Goal: Complete application form

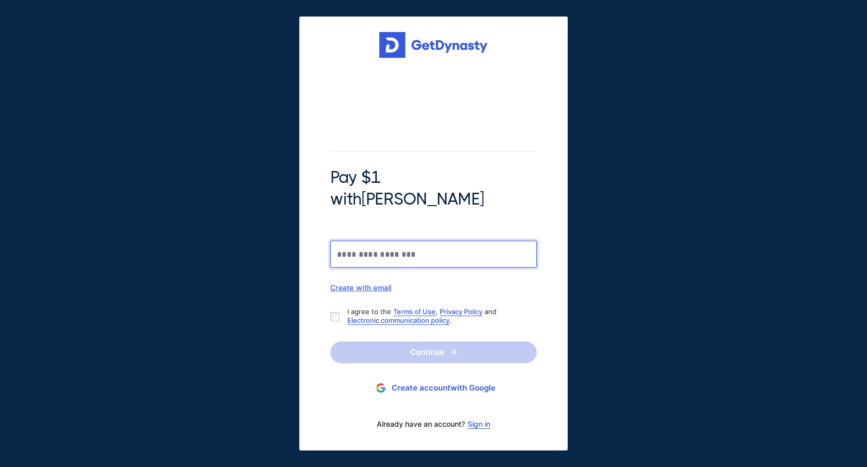
click at [406, 243] on input "Pay $1 with [PERSON_NAME]" at bounding box center [433, 254] width 207 height 27
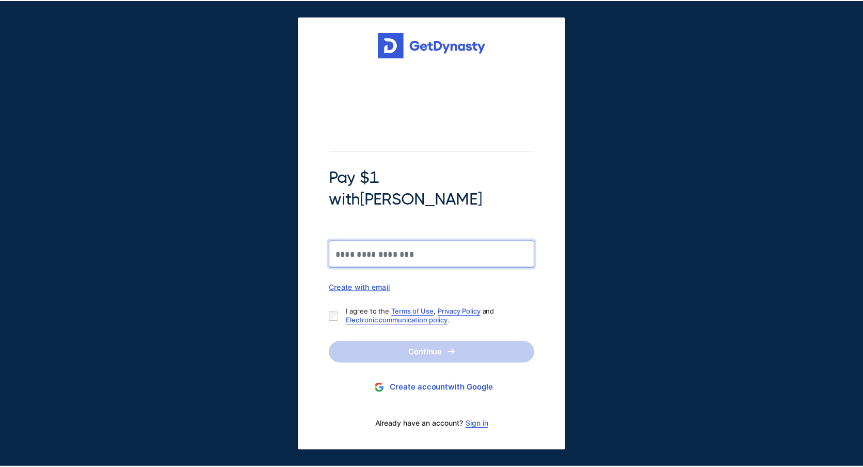
scroll to position [4096, 0]
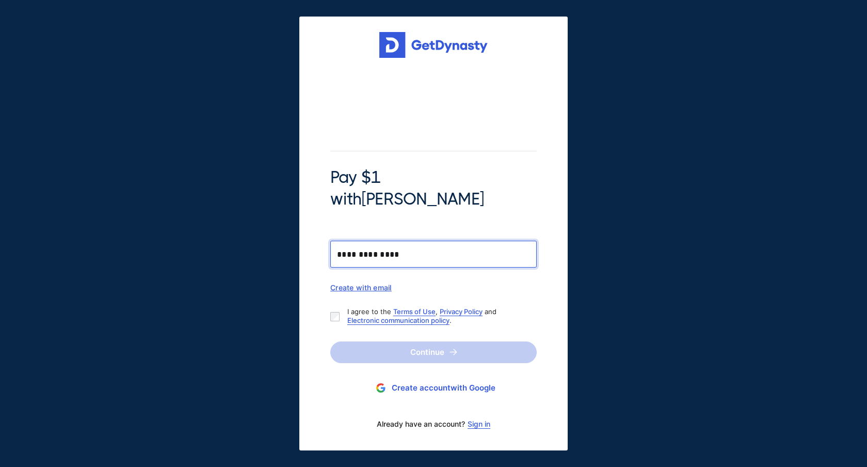
type input "**********"
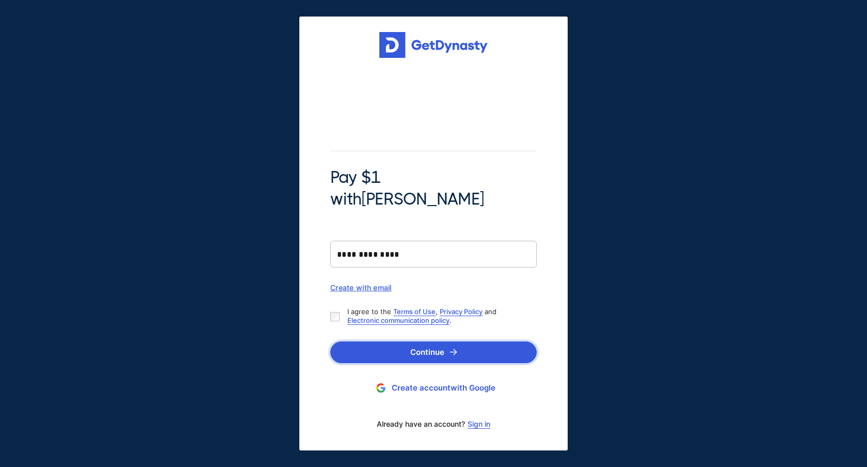
click at [429, 341] on button "Continue" at bounding box center [433, 352] width 207 height 22
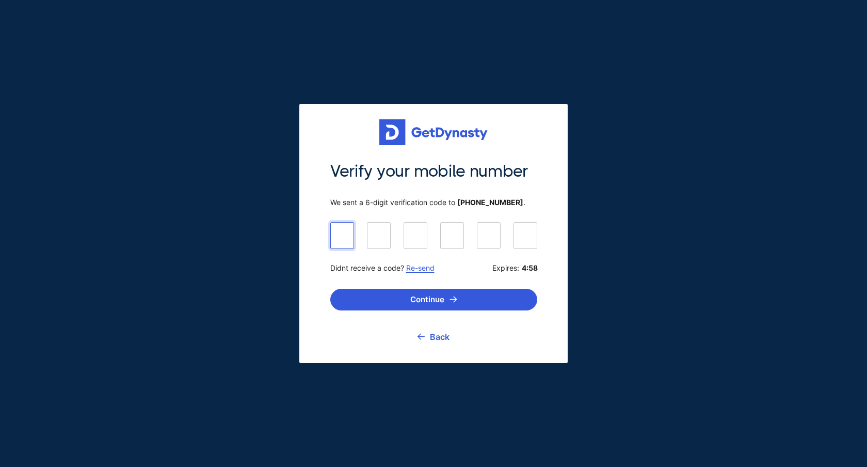
click at [341, 227] on input at bounding box center [433, 235] width 207 height 26
type input "******"
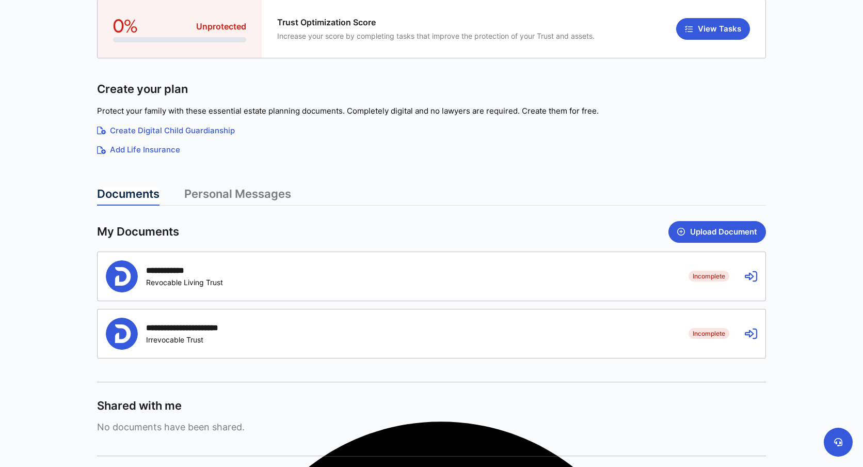
scroll to position [108, 0]
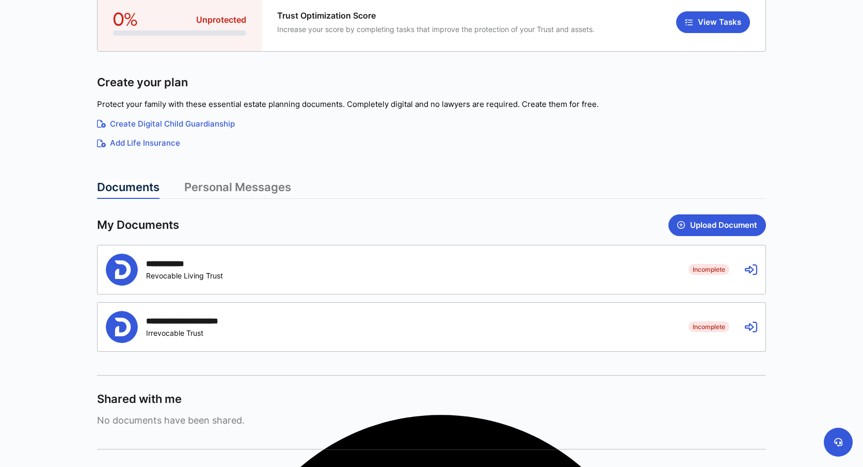
click at [372, 288] on div "**********" at bounding box center [432, 269] width 668 height 49
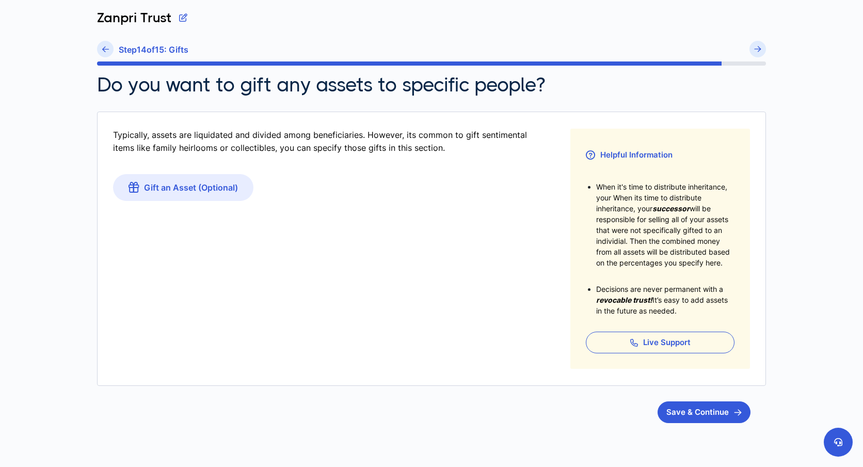
scroll to position [96, 0]
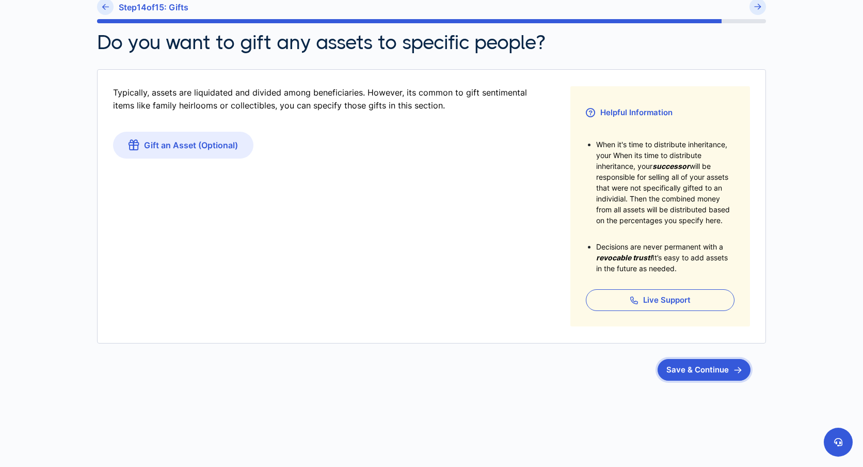
click at [694, 374] on button "Save & Continue" at bounding box center [704, 370] width 93 height 22
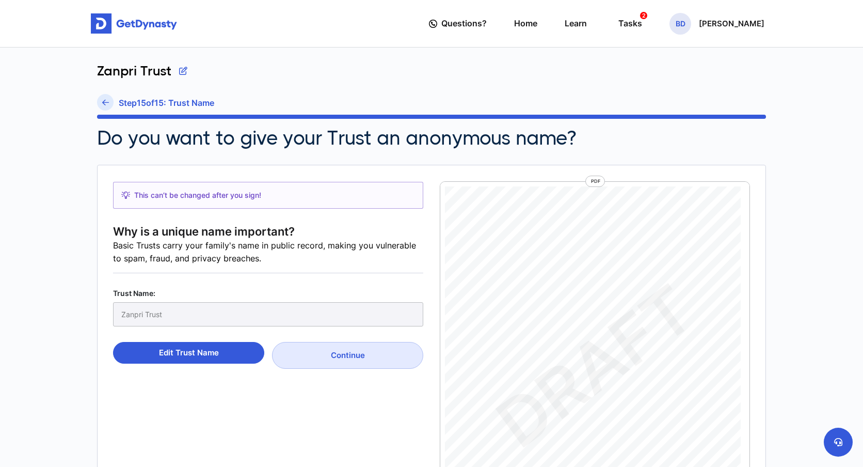
scroll to position [5, 0]
click at [195, 315] on div "Zanpri Trust" at bounding box center [268, 314] width 310 height 24
click at [163, 99] on h6 "Step 15 of 15 : Trust Name" at bounding box center [167, 103] width 96 height 10
click at [103, 100] on icon at bounding box center [105, 103] width 7 height 8
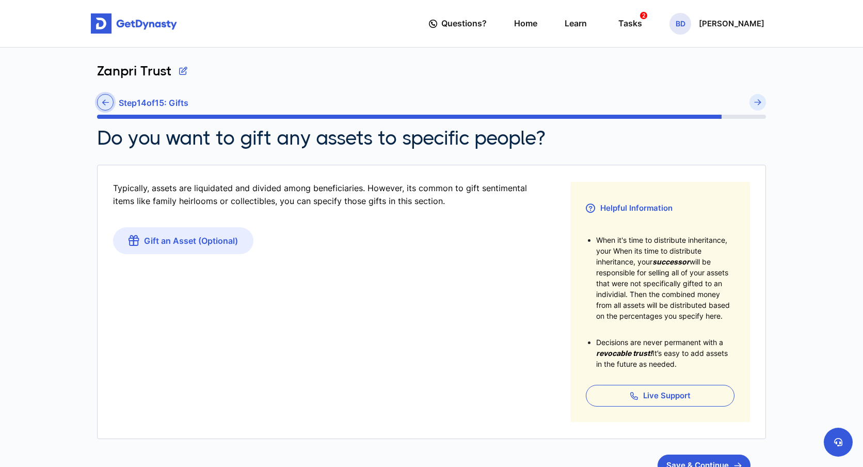
click at [110, 103] on link at bounding box center [105, 102] width 17 height 17
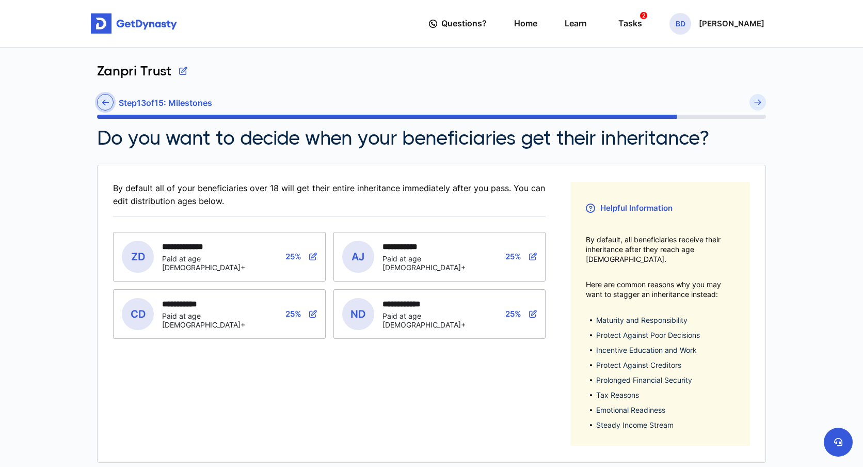
click at [107, 101] on icon at bounding box center [105, 103] width 7 height 8
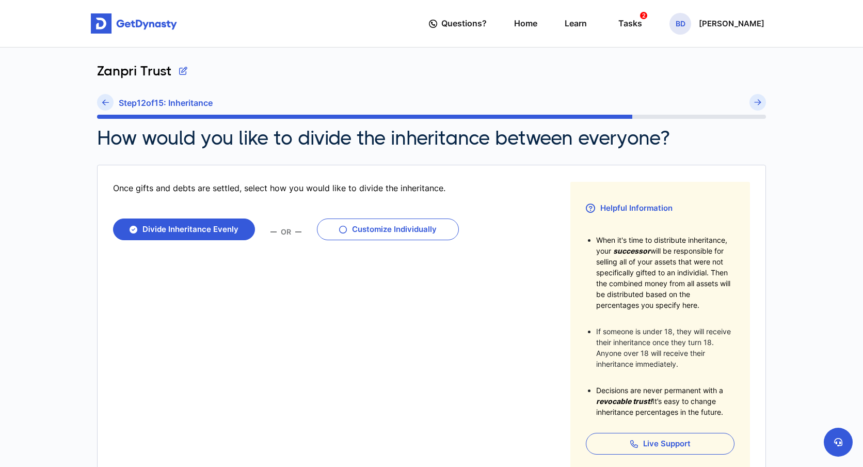
click at [107, 101] on icon at bounding box center [105, 103] width 7 height 8
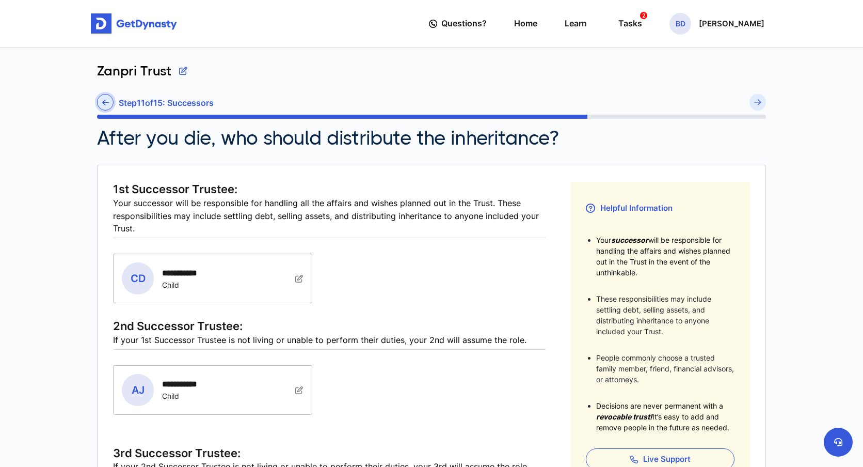
click at [104, 102] on icon at bounding box center [105, 103] width 7 height 8
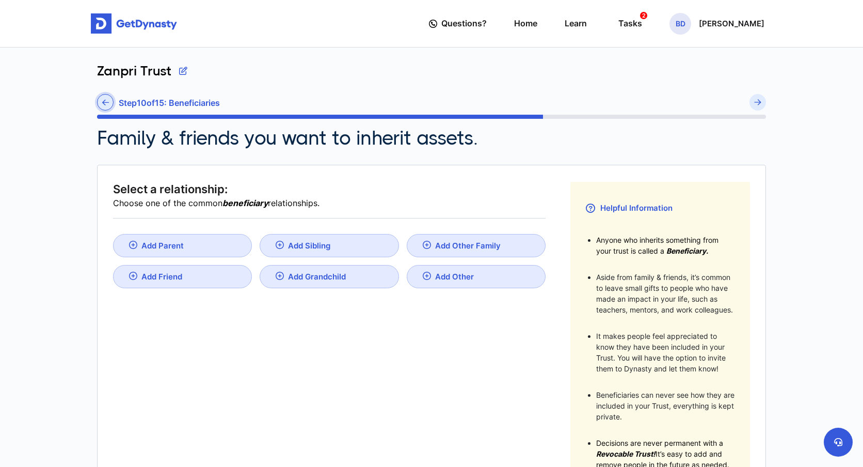
click at [101, 100] on link at bounding box center [105, 102] width 17 height 17
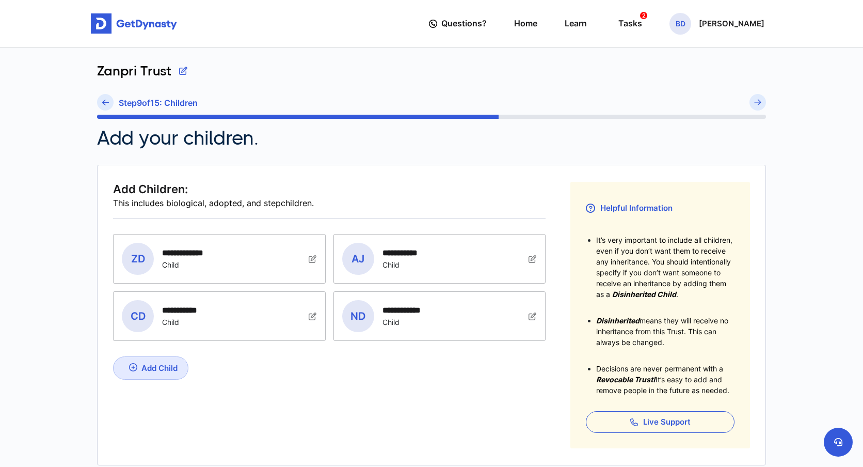
click at [101, 100] on link at bounding box center [105, 102] width 17 height 17
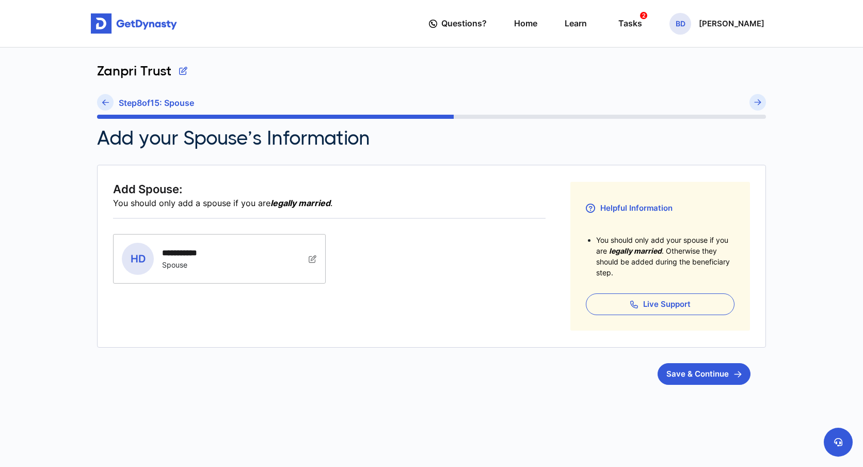
click at [101, 100] on link at bounding box center [105, 102] width 17 height 17
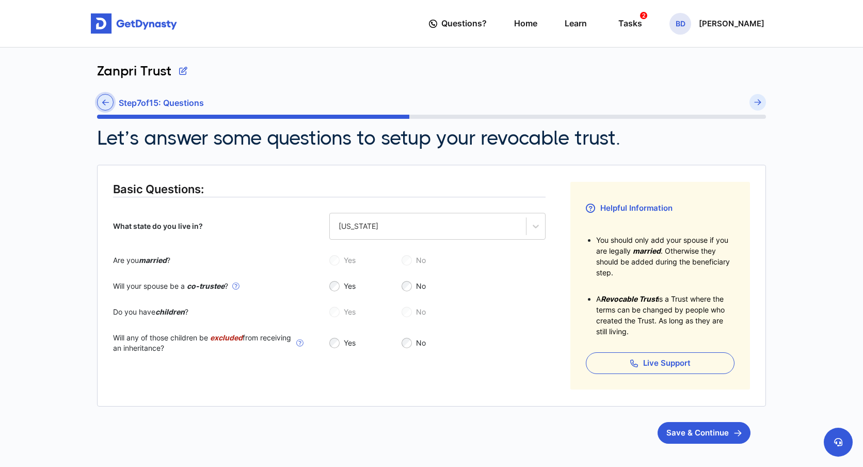
click at [104, 103] on icon at bounding box center [105, 103] width 7 height 8
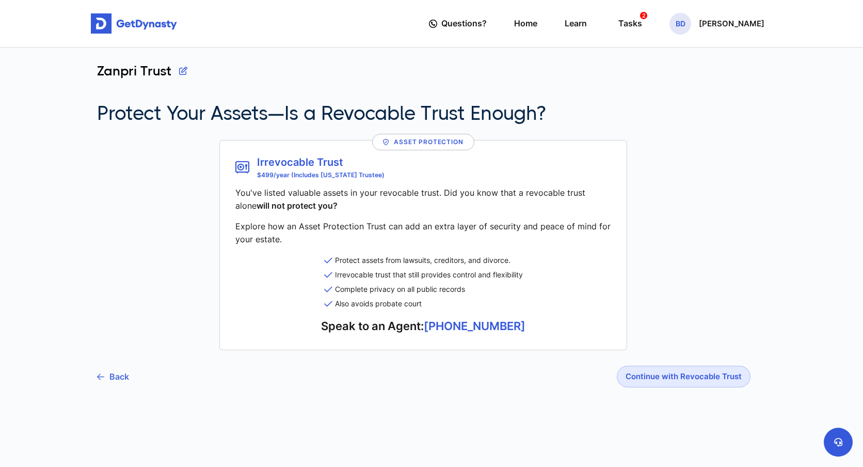
click at [118, 374] on link "Back" at bounding box center [113, 376] width 32 height 26
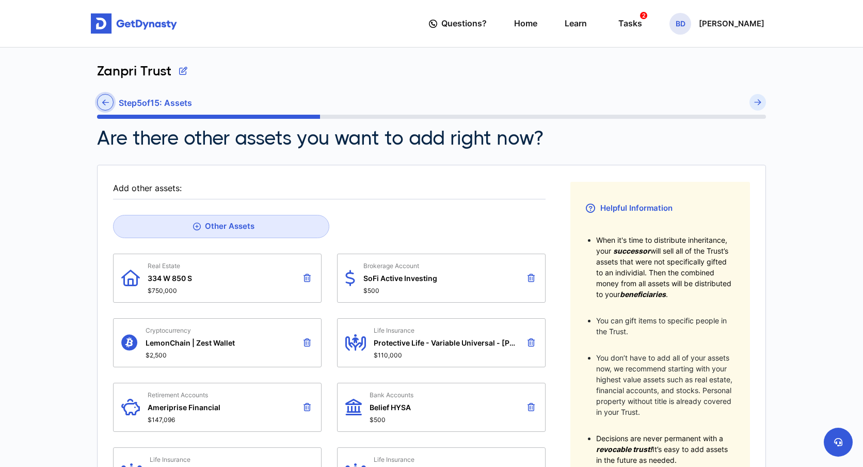
click at [104, 100] on icon at bounding box center [105, 103] width 7 height 8
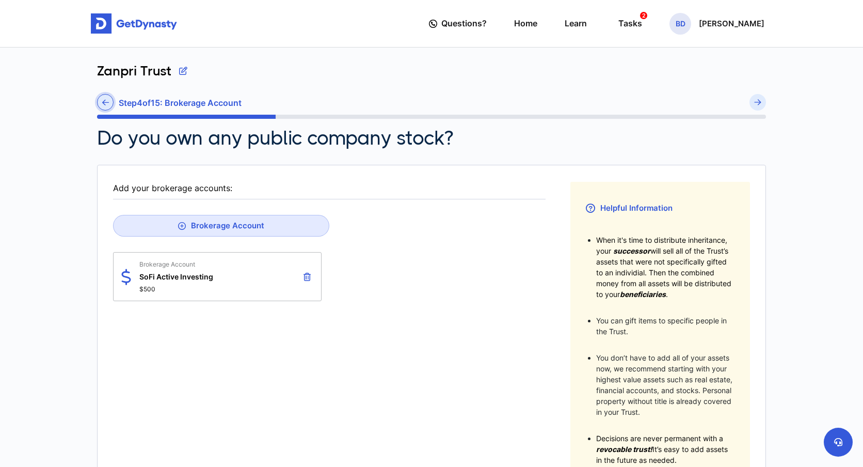
click at [104, 101] on icon at bounding box center [105, 103] width 7 height 8
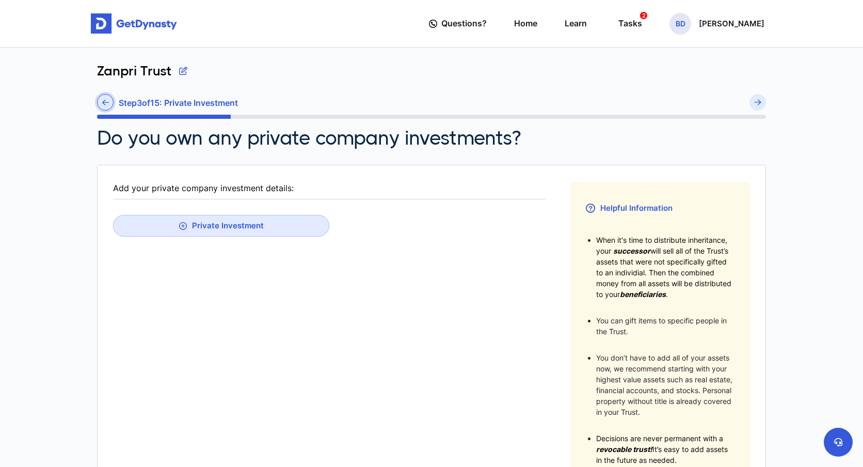
click at [105, 99] on icon at bounding box center [105, 103] width 7 height 8
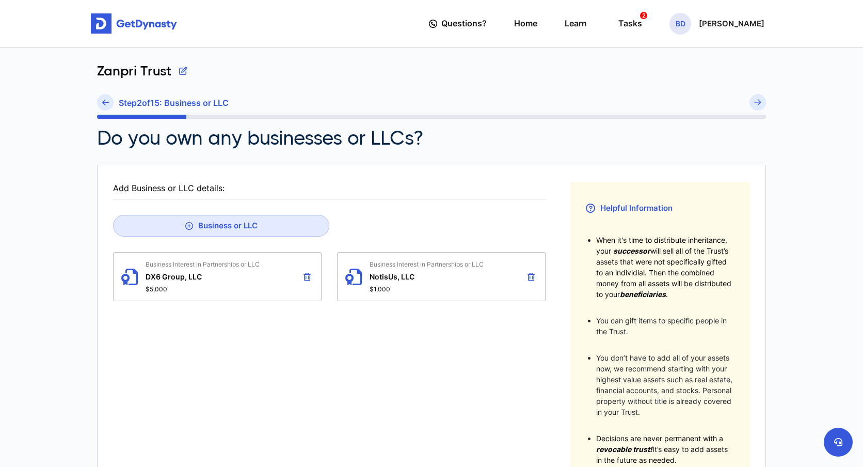
click at [105, 99] on icon at bounding box center [105, 103] width 7 height 8
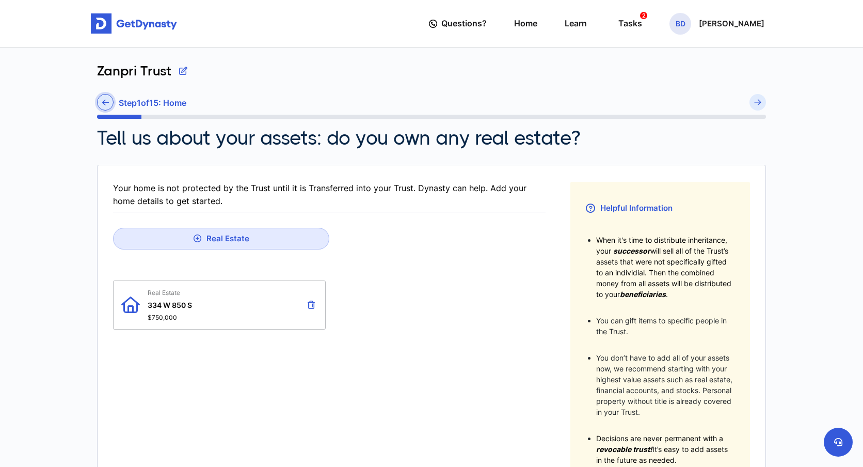
click at [107, 103] on icon at bounding box center [105, 103] width 7 height 8
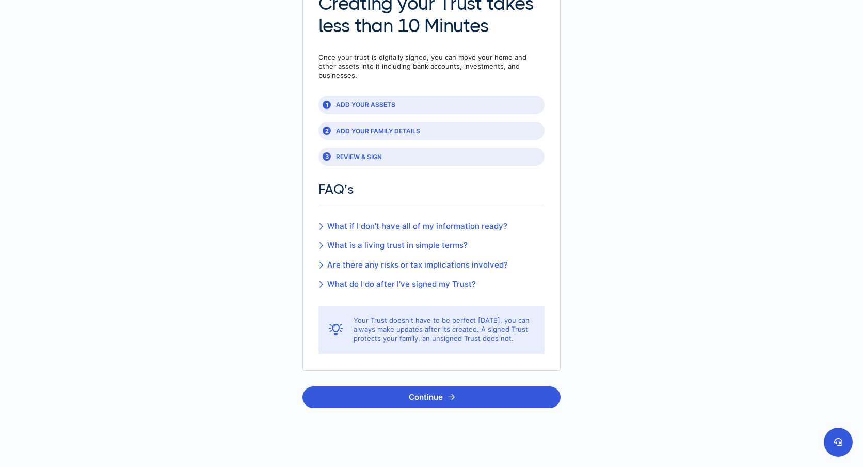
scroll to position [125, 0]
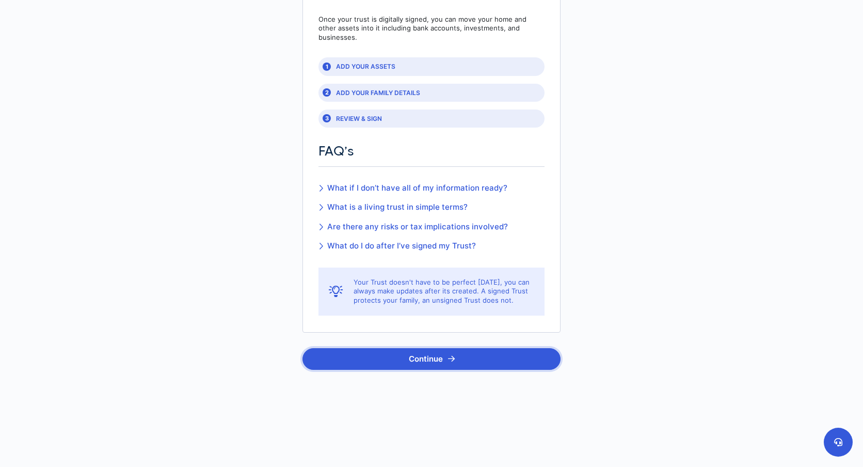
click at [452, 355] on icon "button" at bounding box center [451, 359] width 7 height 8
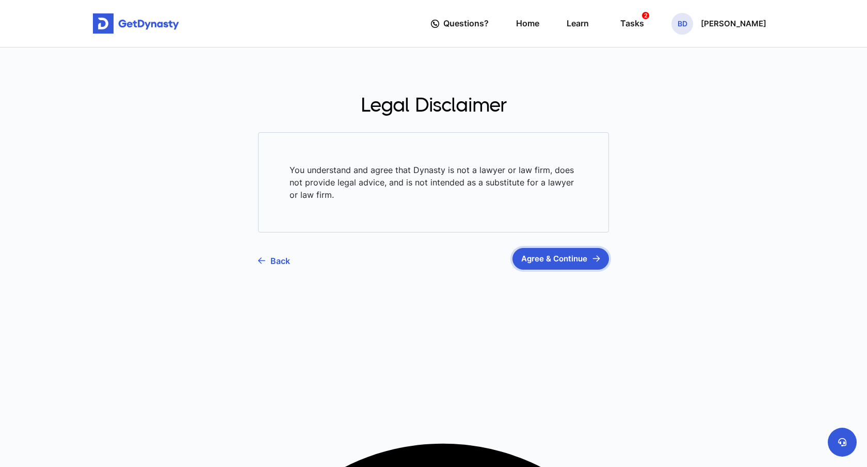
click at [541, 260] on button "Agree & Continue" at bounding box center [561, 259] width 97 height 22
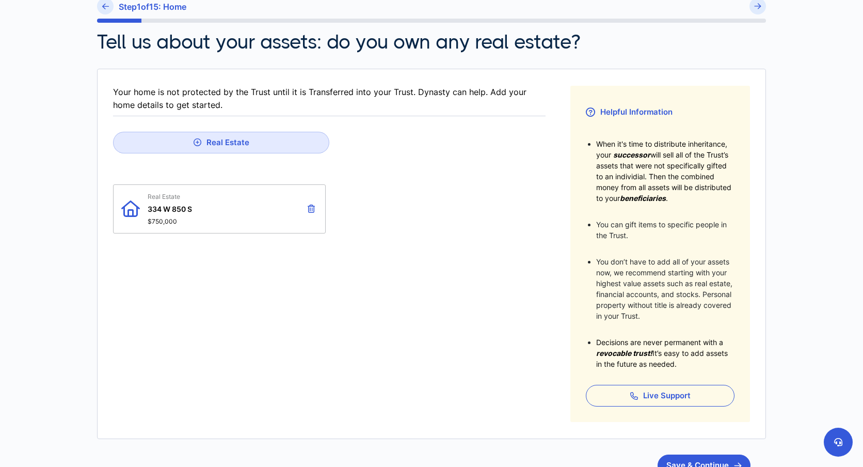
scroll to position [97, 0]
click at [229, 202] on div "Real Estate 334 W 850 S $750,000" at bounding box center [219, 207] width 213 height 49
click at [159, 206] on span "334 W 850 S" at bounding box center [170, 207] width 44 height 9
click at [159, 195] on span "Real Estate" at bounding box center [170, 196] width 44 height 8
click at [228, 212] on div "Real Estate 334 W 850 S $750,000" at bounding box center [219, 207] width 213 height 49
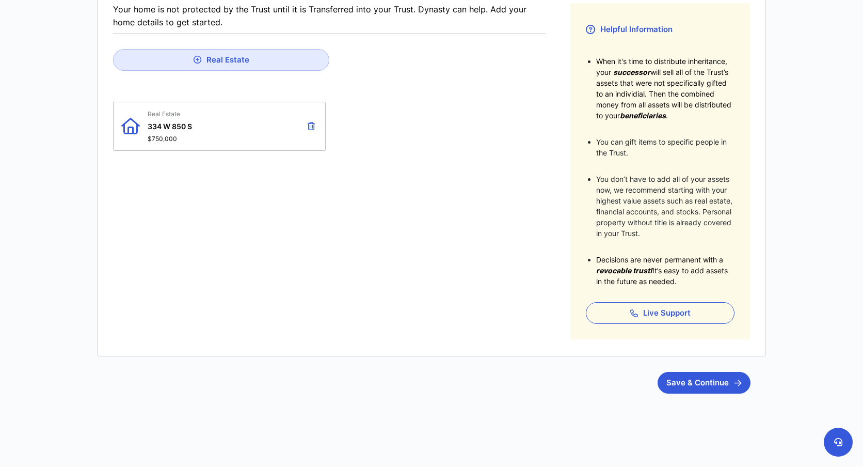
scroll to position [192, 0]
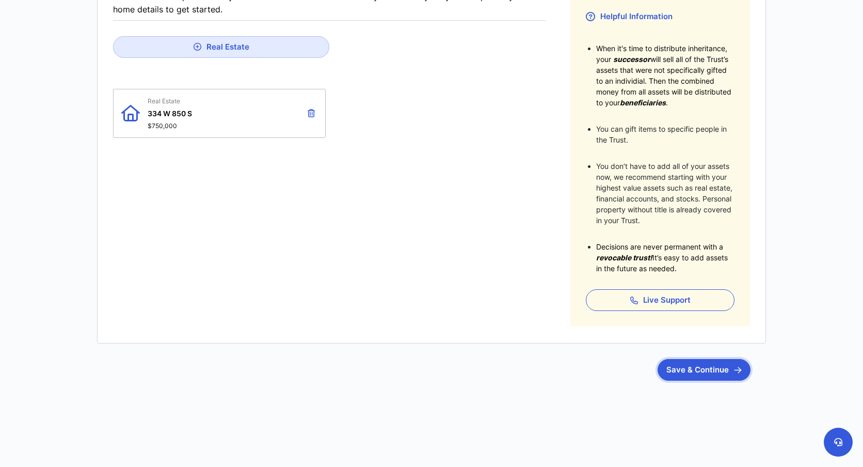
click at [687, 372] on button "Save & Continue" at bounding box center [704, 370] width 93 height 22
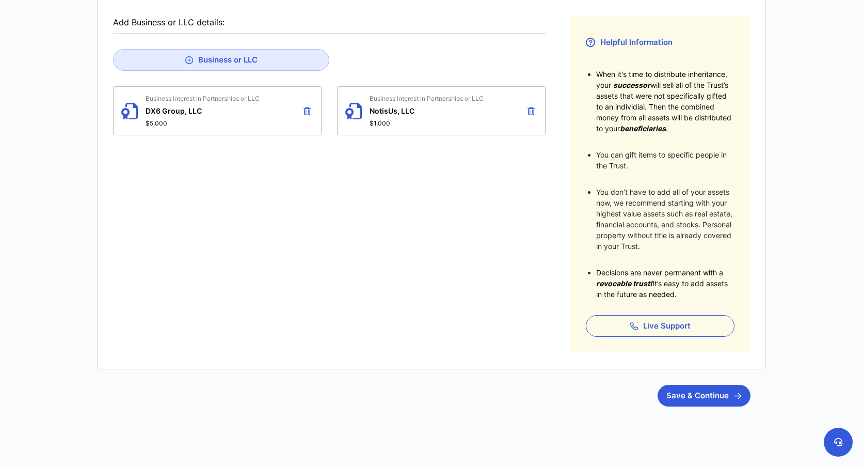
scroll to position [178, 0]
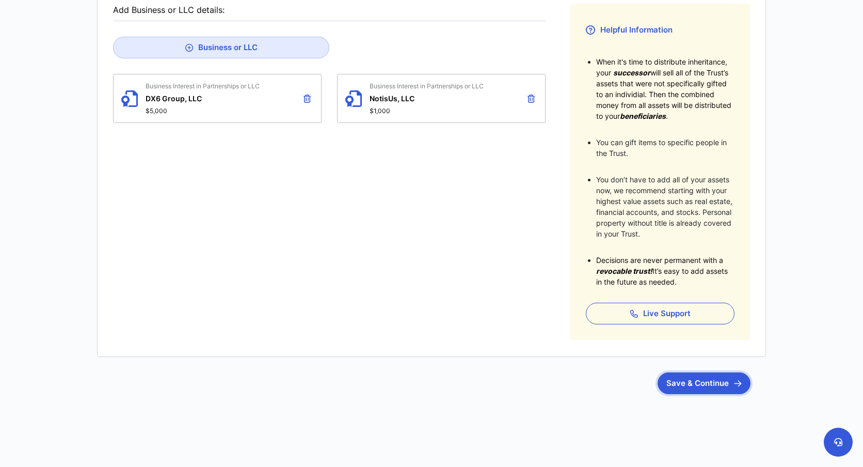
click at [709, 384] on button "Save & Continue" at bounding box center [704, 383] width 93 height 22
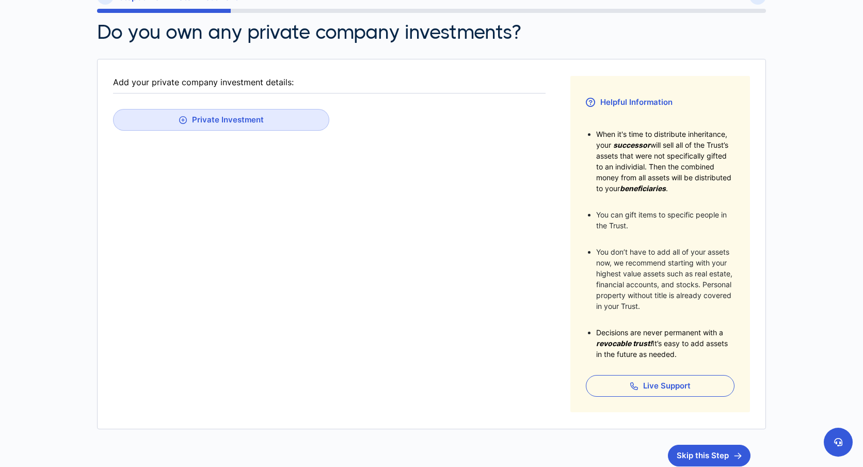
scroll to position [131, 0]
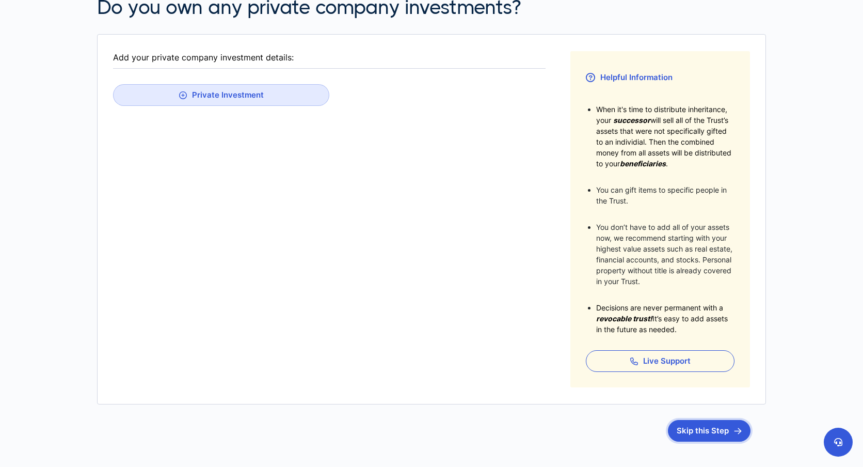
click at [709, 432] on button "Skip this Step" at bounding box center [709, 431] width 83 height 22
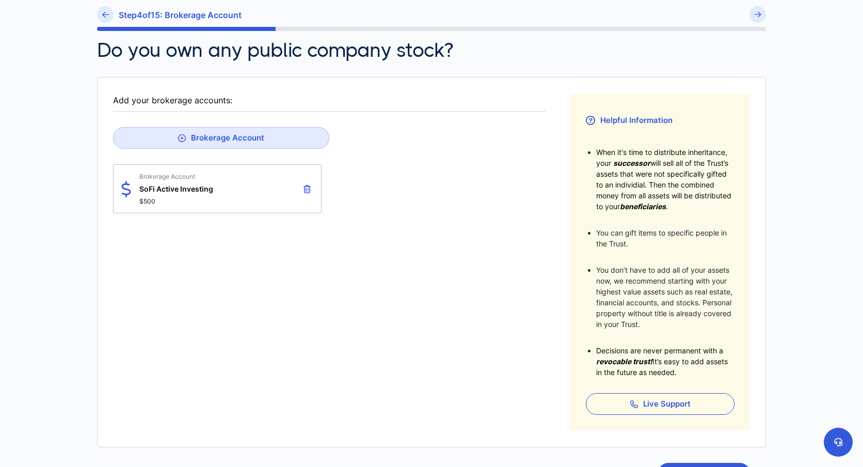
scroll to position [136, 0]
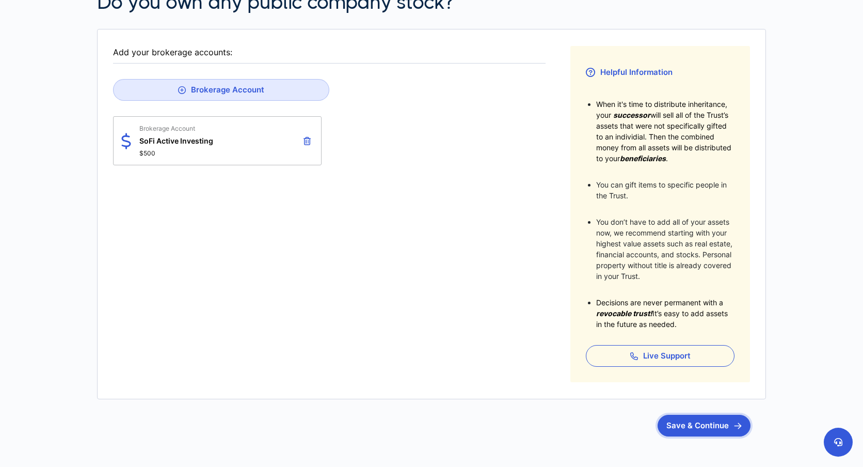
click at [725, 428] on button "Save & Continue" at bounding box center [704, 426] width 93 height 22
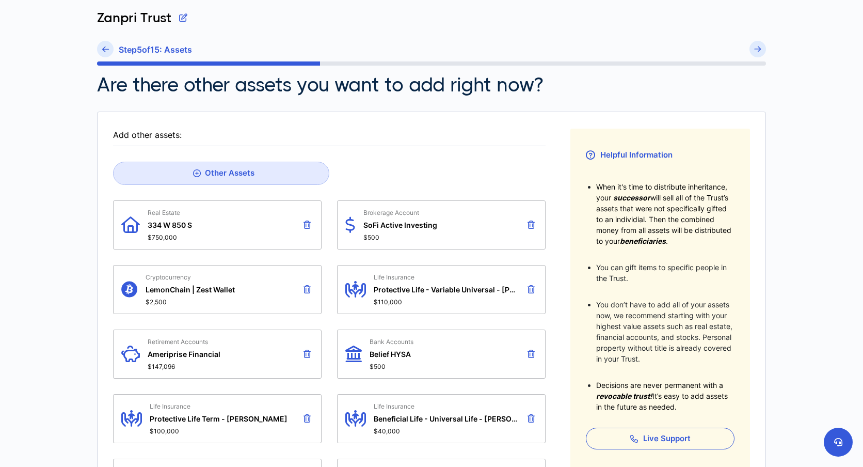
scroll to position [75, 0]
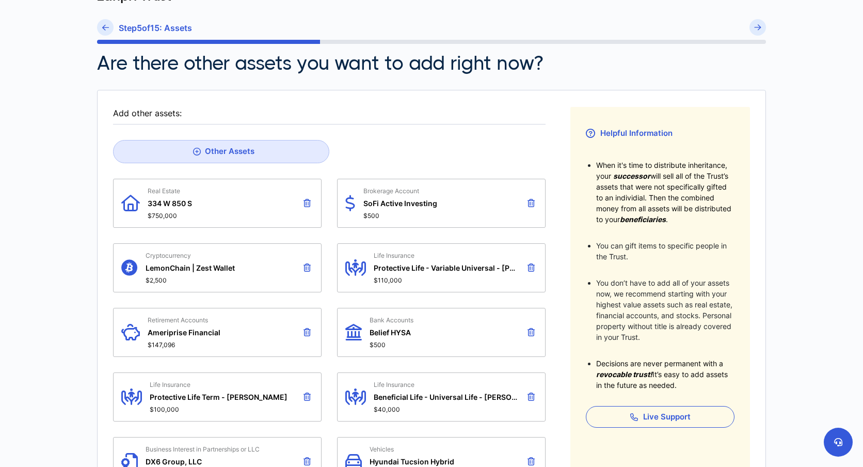
click at [529, 325] on button at bounding box center [531, 332] width 12 height 18
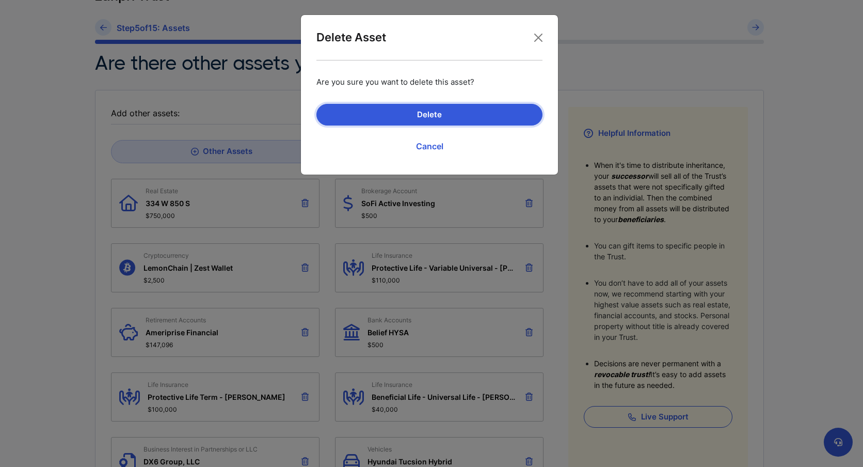
click at [485, 113] on button "Delete" at bounding box center [430, 115] width 226 height 22
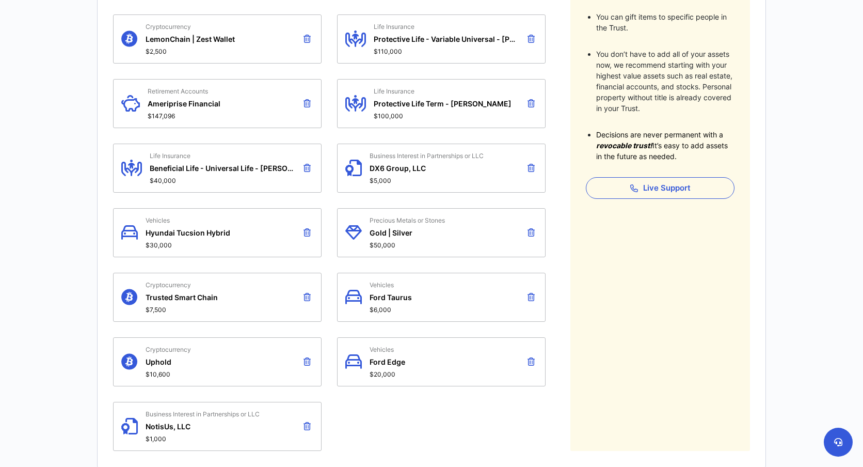
scroll to position [307, 0]
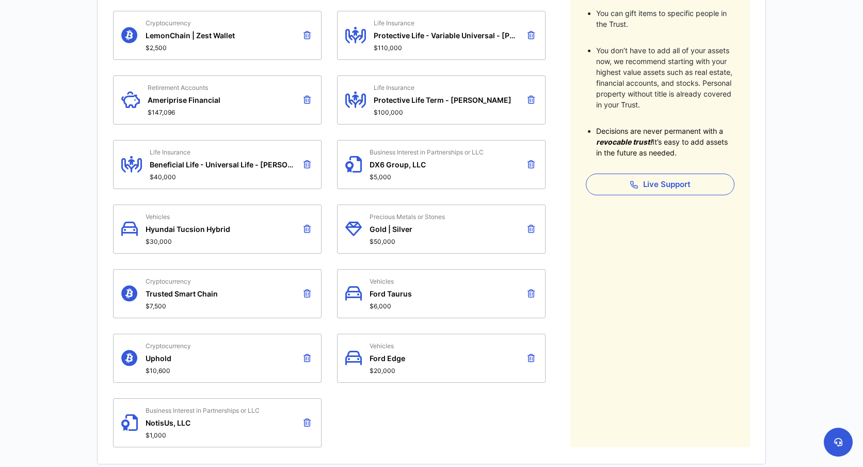
click at [160, 367] on span "$10,600" at bounding box center [168, 371] width 45 height 8
click at [125, 354] on icon at bounding box center [129, 358] width 17 height 33
click at [156, 354] on span "Uphold" at bounding box center [168, 358] width 45 height 9
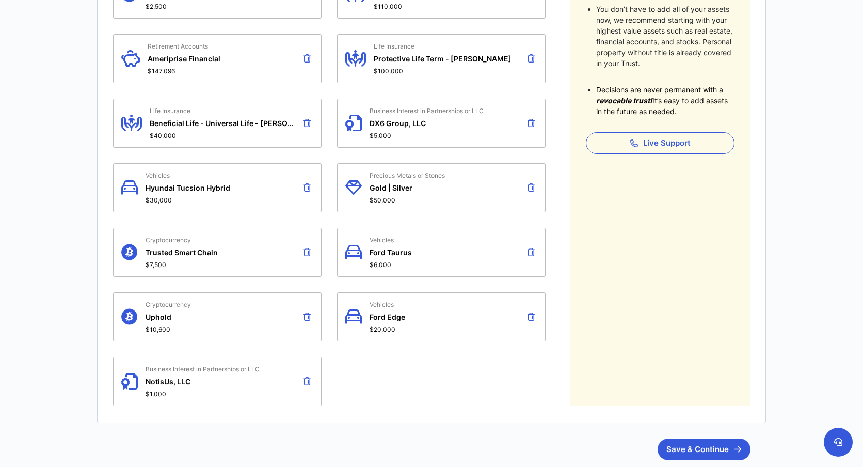
scroll to position [344, 0]
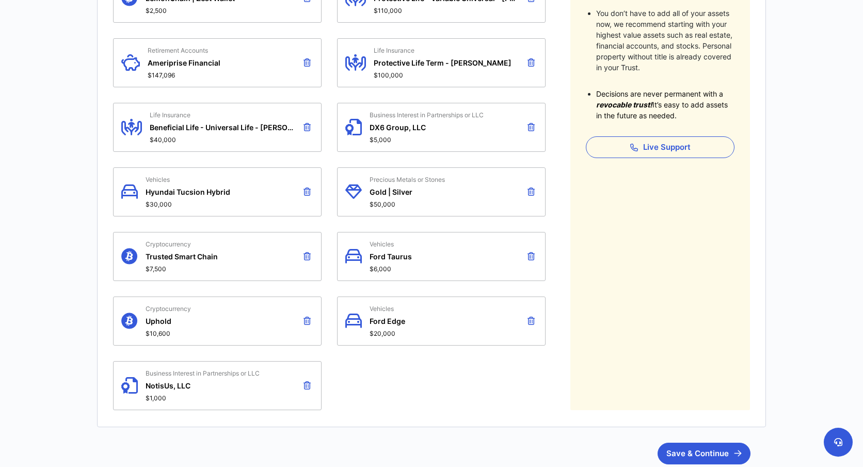
click at [175, 252] on span "Trusted Smart Chain" at bounding box center [182, 256] width 72 height 9
click at [118, 248] on div "Cryptocurrency Trusted Smart Chain $7,500" at bounding box center [217, 256] width 209 height 49
click at [126, 253] on icon at bounding box center [129, 256] width 17 height 33
click at [153, 317] on span "Uphold" at bounding box center [168, 321] width 45 height 9
click at [129, 319] on icon at bounding box center [129, 321] width 17 height 33
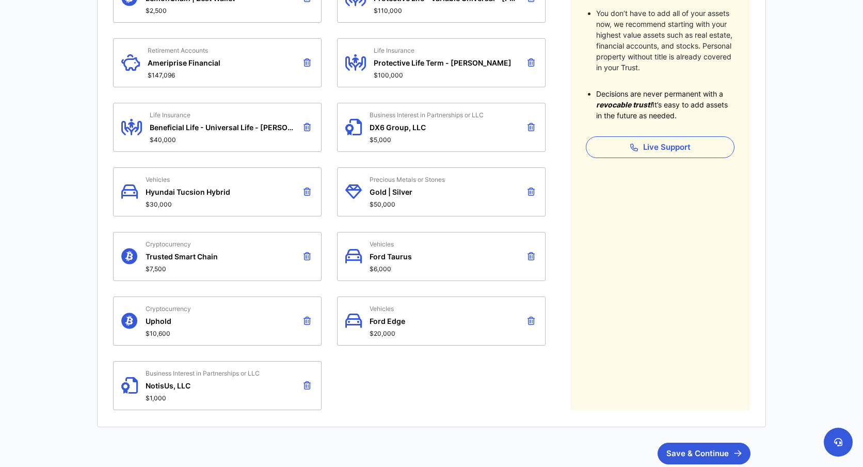
click at [173, 324] on div "Cryptocurrency Uphold $10,600" at bounding box center [168, 321] width 45 height 33
click at [157, 317] on span "Uphold" at bounding box center [168, 321] width 45 height 9
type textarea "******"
click at [157, 317] on span "Uphold" at bounding box center [168, 321] width 45 height 9
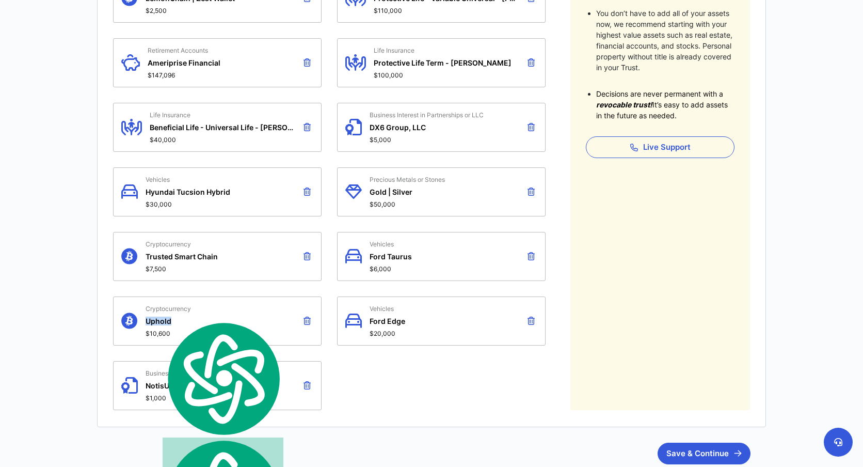
click at [157, 317] on span "Uphold" at bounding box center [168, 321] width 45 height 9
click at [143, 314] on div "Cryptocurrency Uphold $10,600" at bounding box center [217, 320] width 209 height 49
drag, startPoint x: 143, startPoint y: 314, endPoint x: 134, endPoint y: 314, distance: 8.8
click at [141, 314] on div "Cryptocurrency Uphold $10,600" at bounding box center [217, 320] width 209 height 49
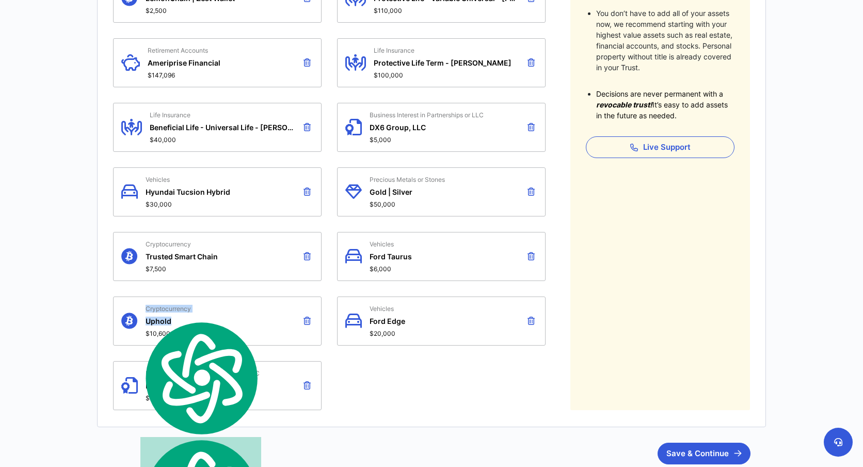
click at [131, 314] on icon at bounding box center [129, 321] width 17 height 33
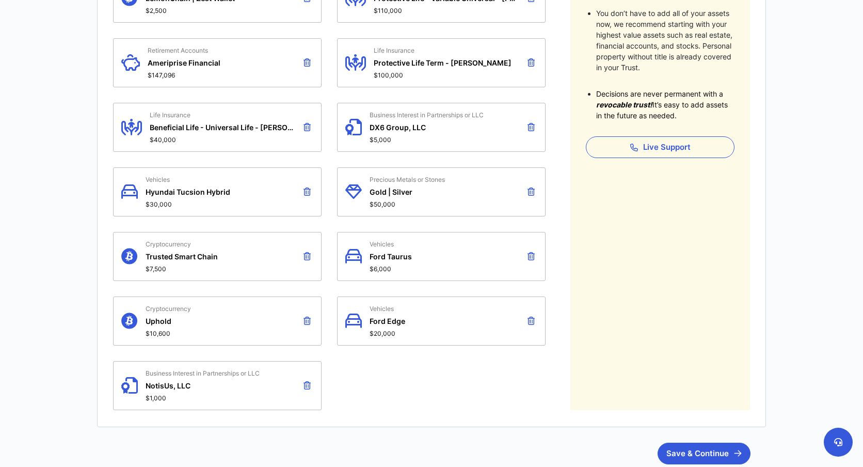
click at [209, 312] on div "Cryptocurrency Uphold $10,600" at bounding box center [217, 320] width 209 height 49
click at [158, 329] on span "$10,600" at bounding box center [168, 333] width 45 height 8
click at [157, 335] on div "Cryptocurrency Uphold $10,600" at bounding box center [217, 320] width 209 height 49
click at [156, 330] on span "$10,600" at bounding box center [168, 333] width 45 height 8
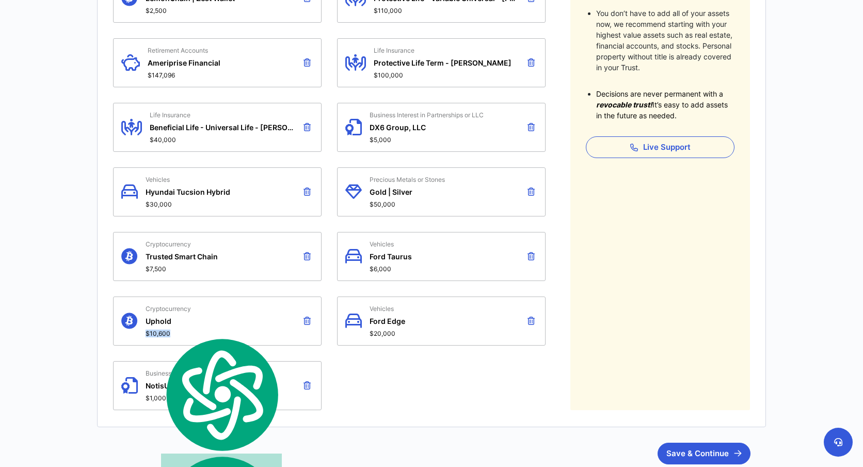
click at [156, 330] on span "$10,600" at bounding box center [168, 333] width 45 height 8
click at [170, 317] on span "Uphold" at bounding box center [168, 321] width 45 height 9
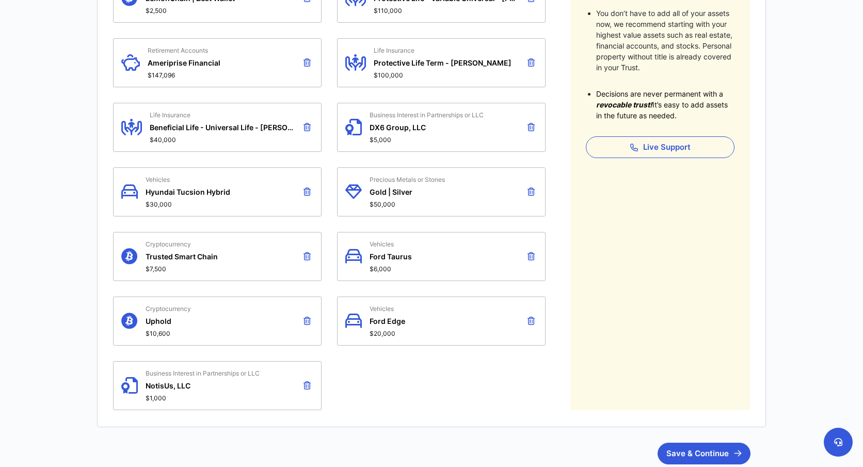
click at [160, 305] on span "Cryptocurrency" at bounding box center [168, 309] width 45 height 8
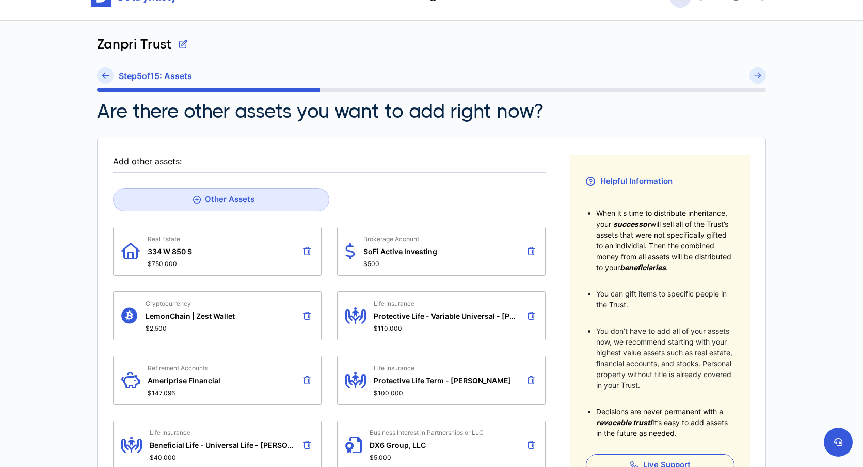
scroll to position [26, 0]
click at [213, 49] on div "Zanpri Trust" at bounding box center [431, 52] width 669 height 31
click at [184, 45] on button "button" at bounding box center [183, 44] width 8 height 15
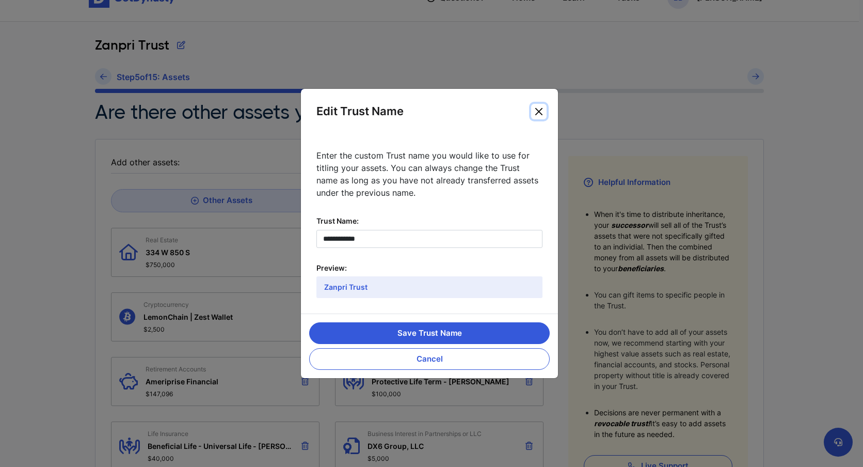
click at [541, 108] on button "Close" at bounding box center [538, 111] width 15 height 15
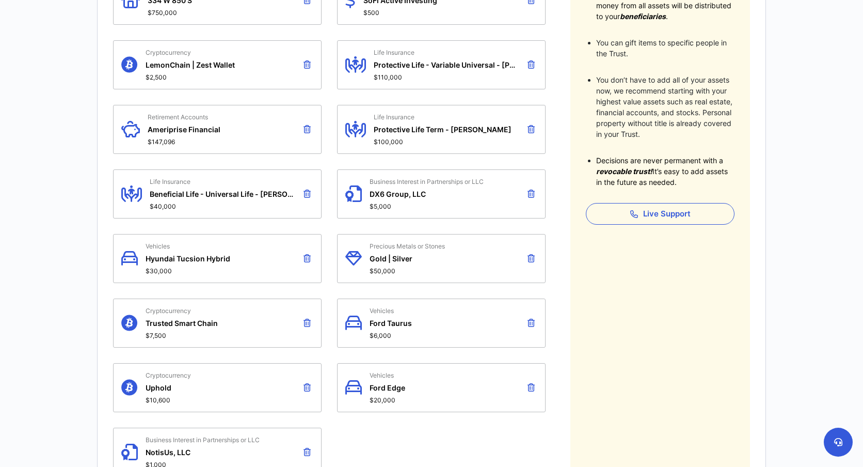
scroll to position [279, 0]
click at [307, 382] on icon at bounding box center [307, 386] width 7 height 8
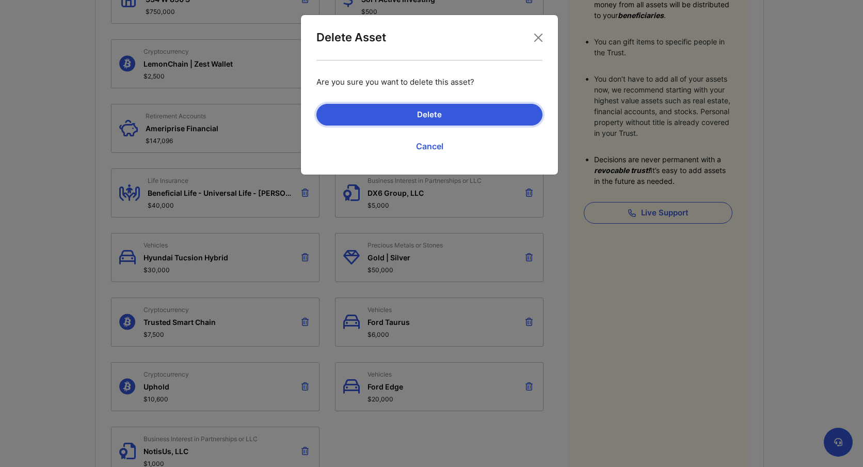
click at [430, 115] on button "Delete" at bounding box center [430, 115] width 226 height 22
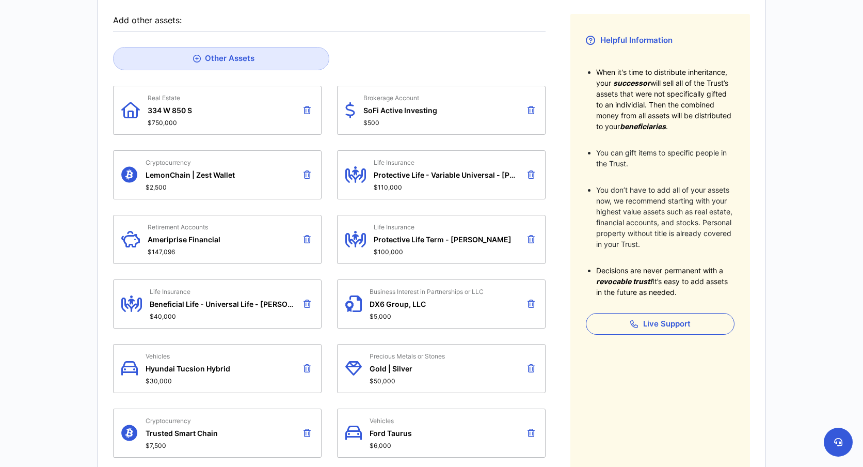
scroll to position [164, 0]
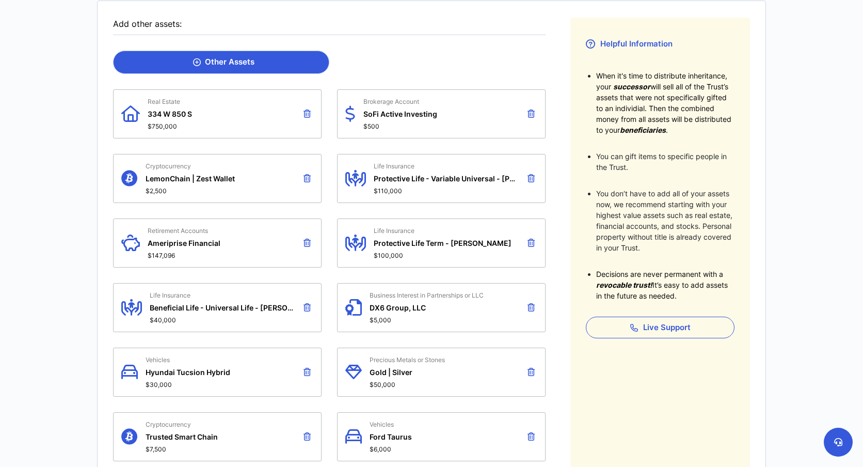
click at [228, 67] on link "Other Assets" at bounding box center [221, 62] width 216 height 23
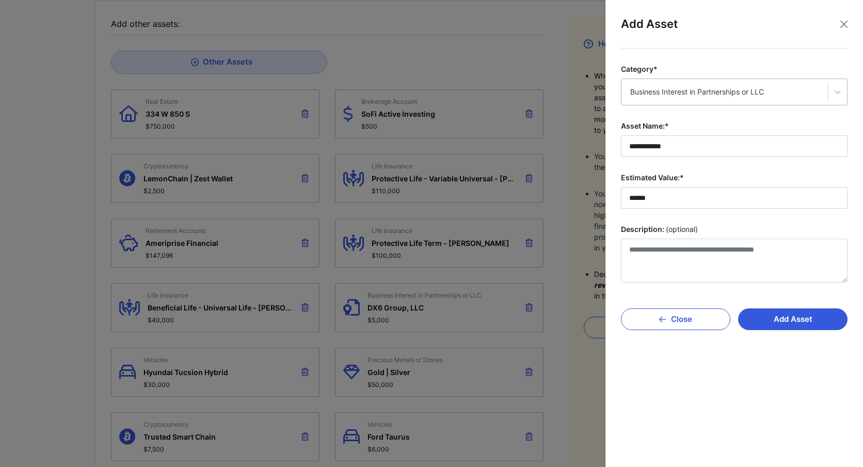
click at [736, 97] on div "Business Interest in Partnerships or LLC" at bounding box center [725, 92] width 207 height 22
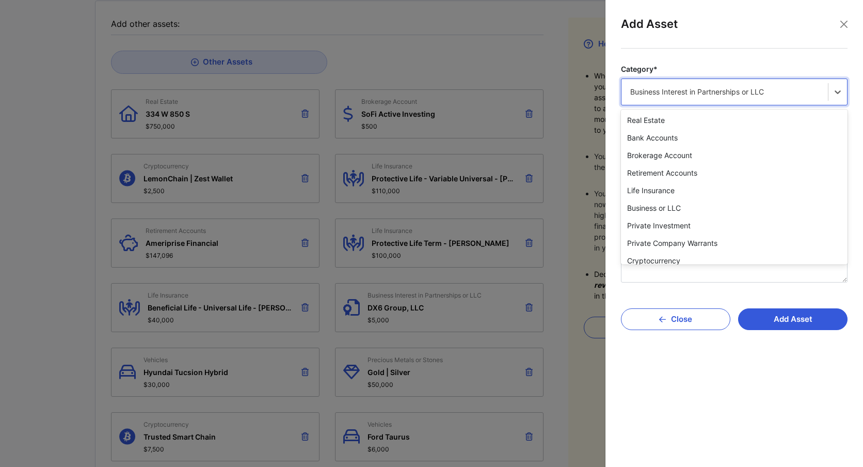
scroll to position [81, 0]
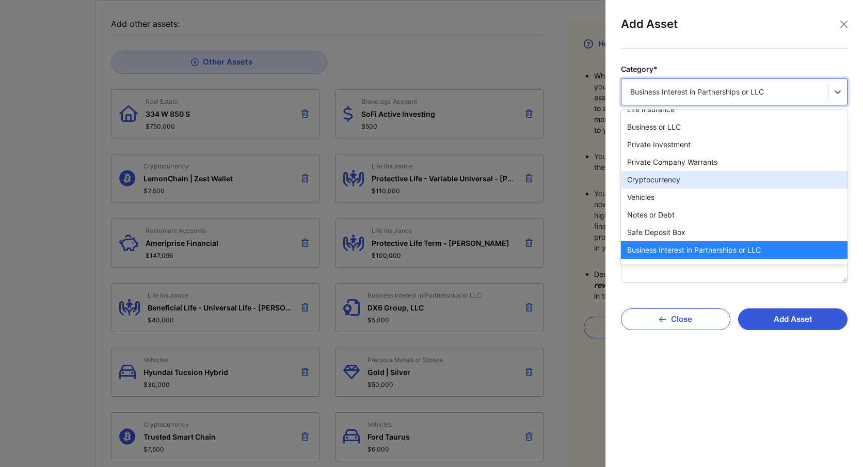
click at [692, 174] on div "Cryptocurrency" at bounding box center [734, 180] width 227 height 18
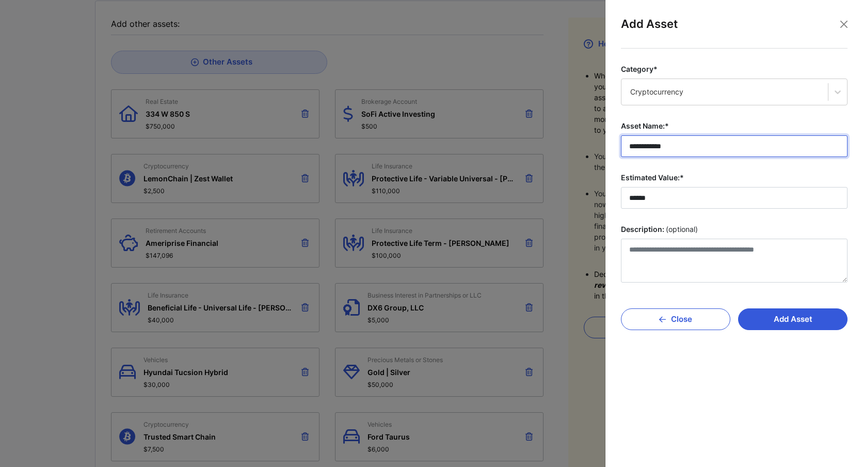
click at [679, 145] on input "**********" at bounding box center [734, 146] width 227 height 22
drag, startPoint x: 679, startPoint y: 145, endPoint x: 605, endPoint y: 141, distance: 74.5
click at [605, 141] on div "**********" at bounding box center [734, 233] width 258 height 467
type input "*"
type input "******"
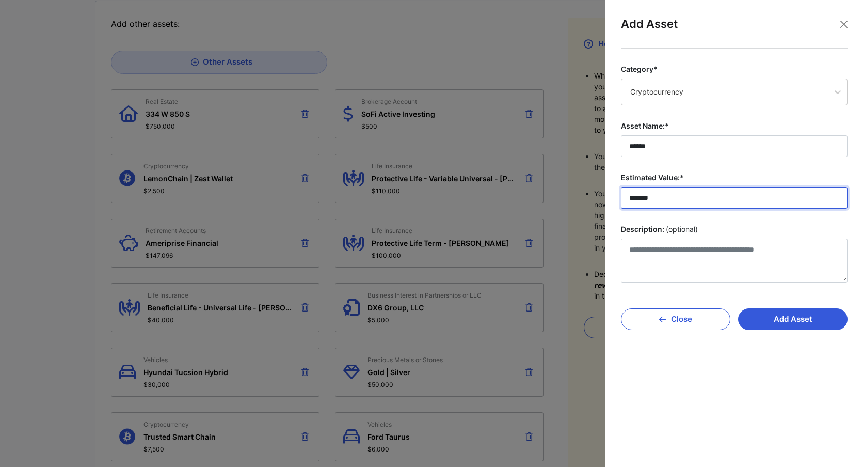
type input "*******"
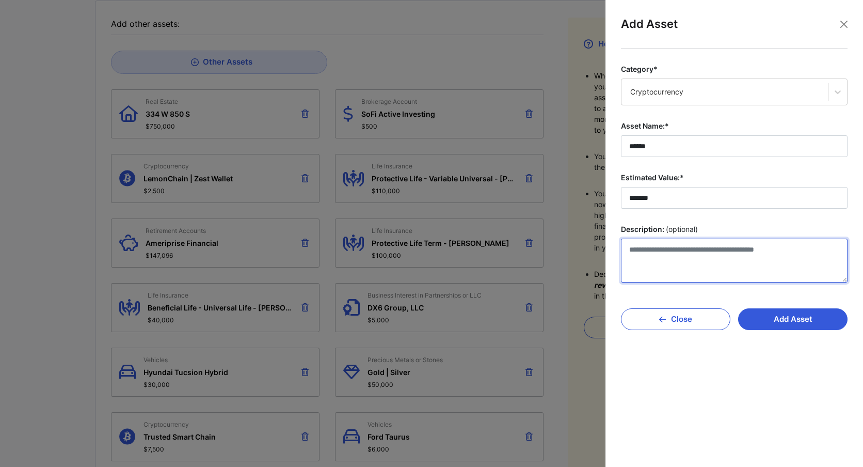
click at [670, 245] on textarea "Description: (optional)" at bounding box center [734, 261] width 227 height 44
type textarea "**********"
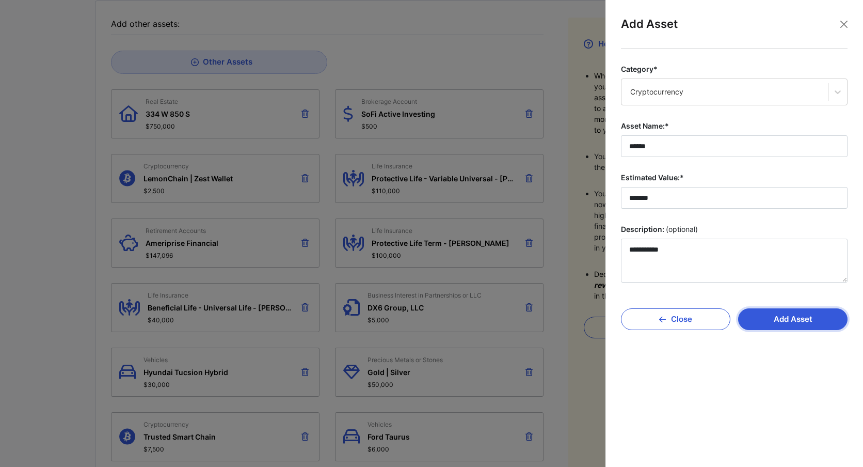
click at [791, 318] on button "Add Asset" at bounding box center [792, 319] width 109 height 22
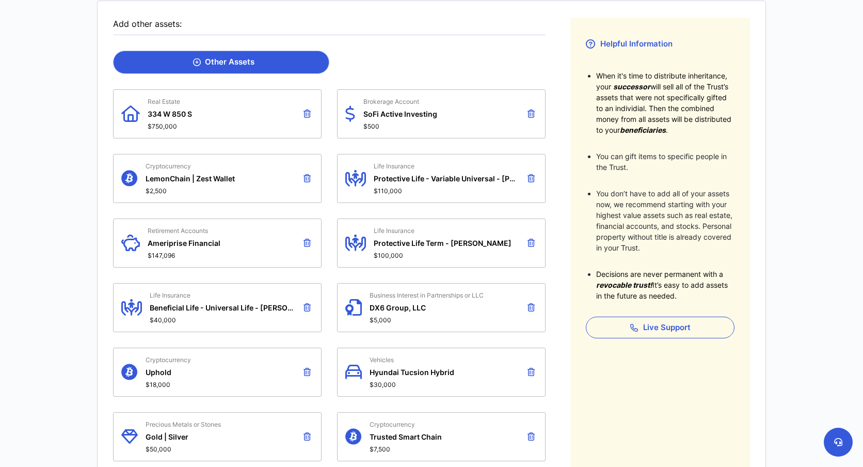
click at [264, 64] on link "Other Assets" at bounding box center [221, 62] width 216 height 23
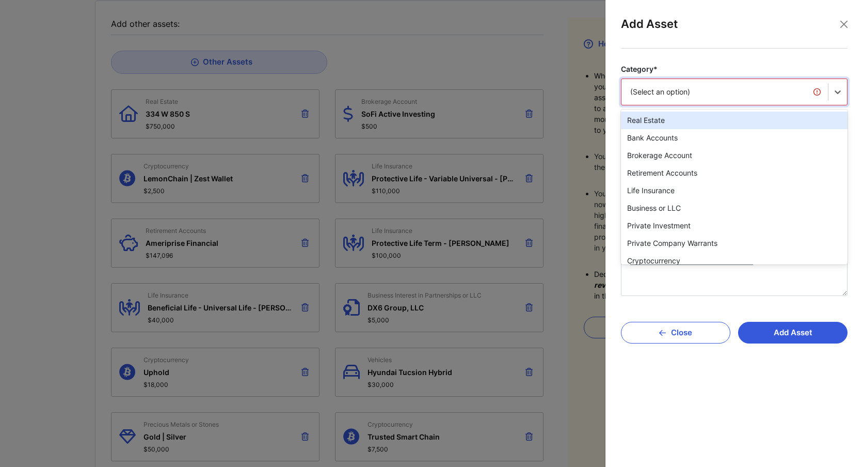
click at [685, 87] on div "(Select an option)" at bounding box center [724, 92] width 189 height 10
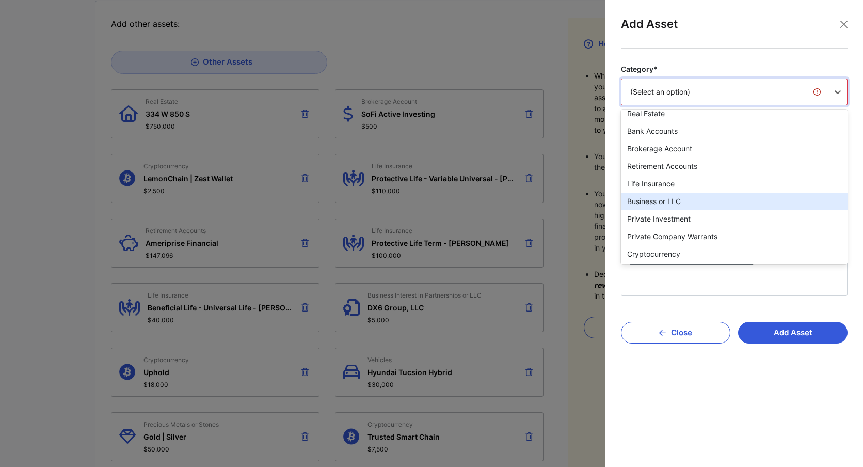
scroll to position [0, 0]
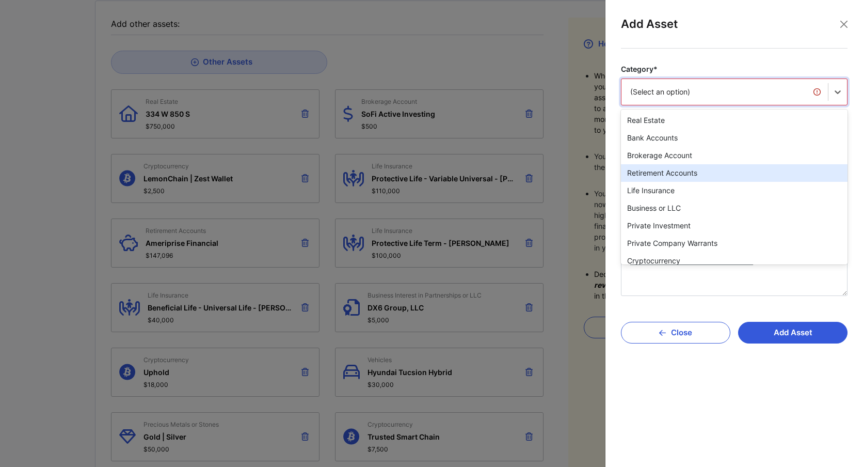
click at [690, 175] on div "Retirement Accounts" at bounding box center [734, 173] width 227 height 18
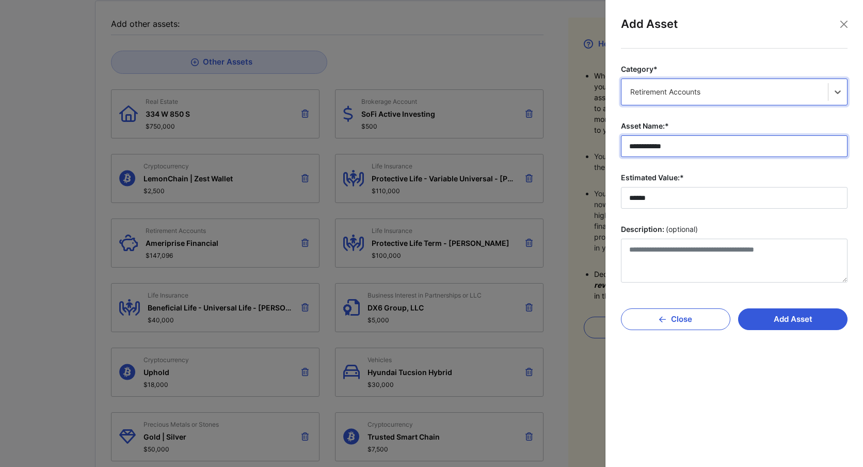
click at [663, 148] on input "**********" at bounding box center [734, 146] width 227 height 22
drag, startPoint x: 682, startPoint y: 149, endPoint x: 617, endPoint y: 148, distance: 65.1
click at [617, 148] on div "**********" at bounding box center [734, 250] width 243 height 403
type input "**********"
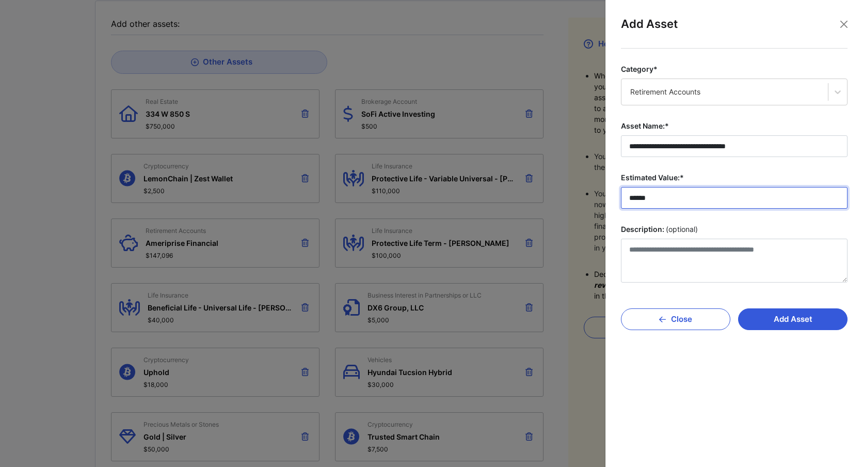
drag, startPoint x: 664, startPoint y: 198, endPoint x: 590, endPoint y: 198, distance: 73.8
click at [590, 198] on body "Questions? Home Learn Tasks 2 BD [PERSON_NAME] Questions? 2 BD Zanpri Trust Ste…" at bounding box center [431, 283] width 863 height 894
type input "*******"
click at [787, 319] on button "Add Asset" at bounding box center [792, 319] width 109 height 22
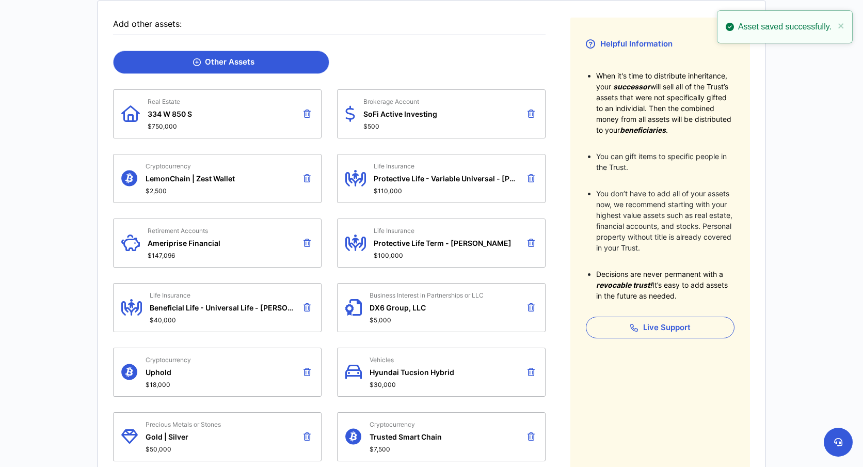
click at [256, 68] on link "Other Assets" at bounding box center [221, 62] width 216 height 23
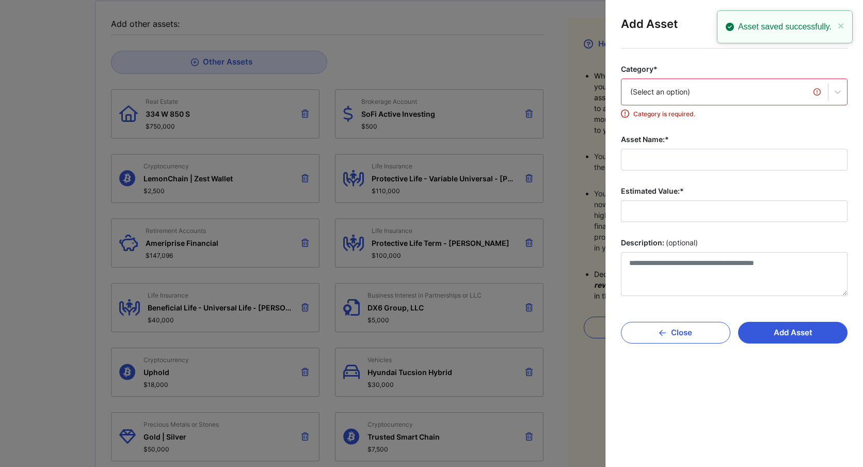
click at [699, 99] on div "(Select an option)" at bounding box center [725, 92] width 207 height 22
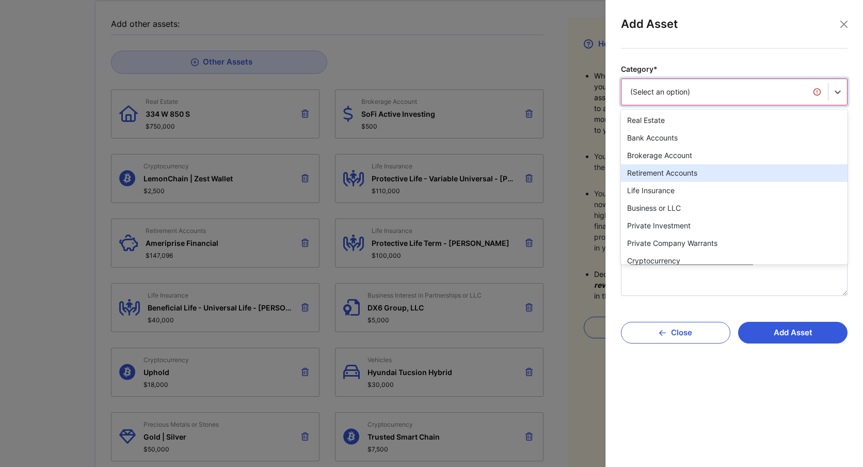
click at [679, 172] on div "Retirement Accounts" at bounding box center [734, 173] width 227 height 18
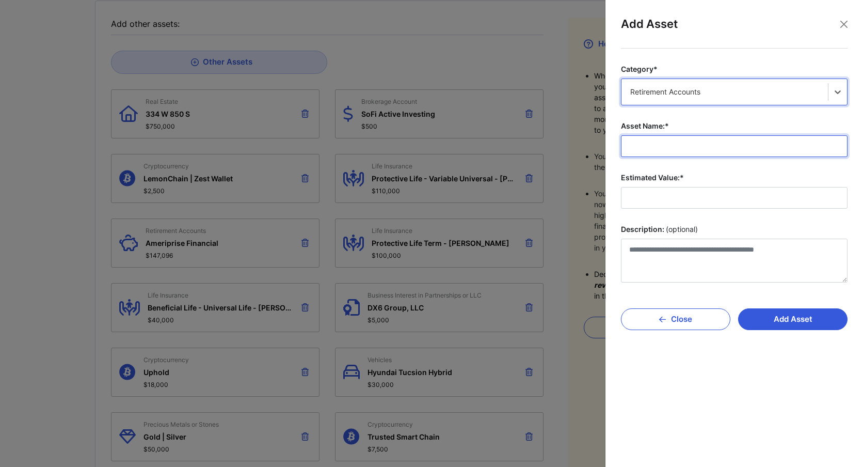
click at [672, 149] on input "Asset Name:*" at bounding box center [734, 146] width 227 height 22
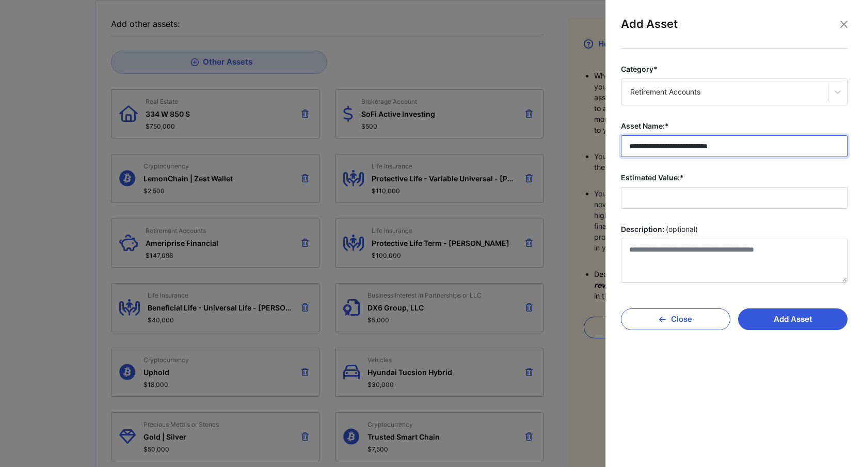
type input "**********"
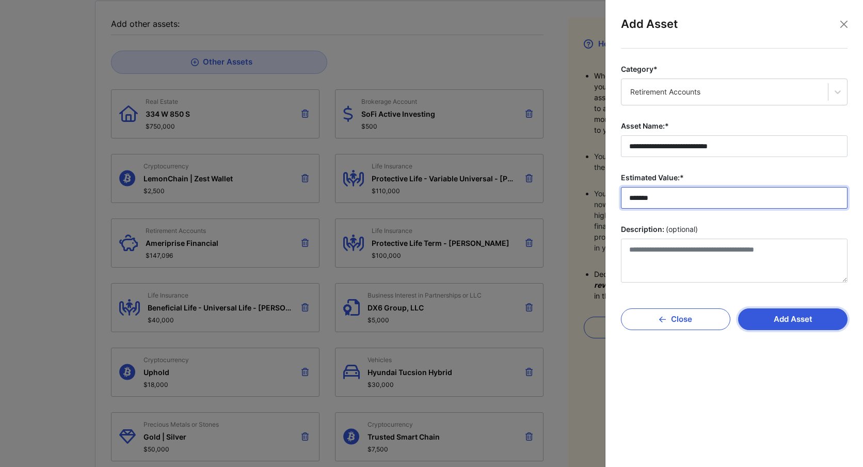
type input "*******"
click at [789, 321] on button "Add Asset" at bounding box center [792, 319] width 109 height 22
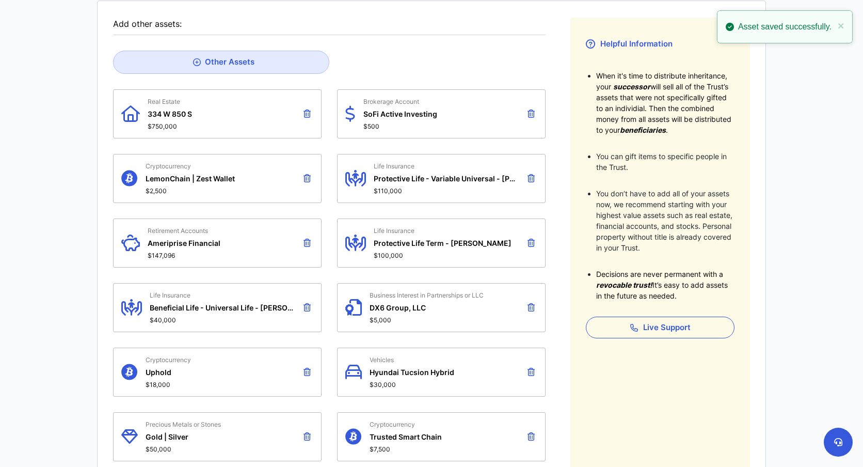
click at [307, 239] on icon at bounding box center [307, 243] width 7 height 8
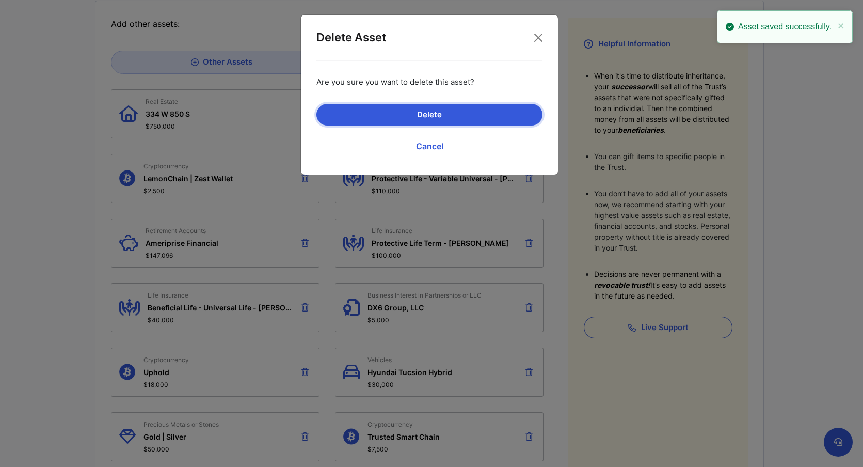
click at [447, 115] on button "Delete" at bounding box center [430, 115] width 226 height 22
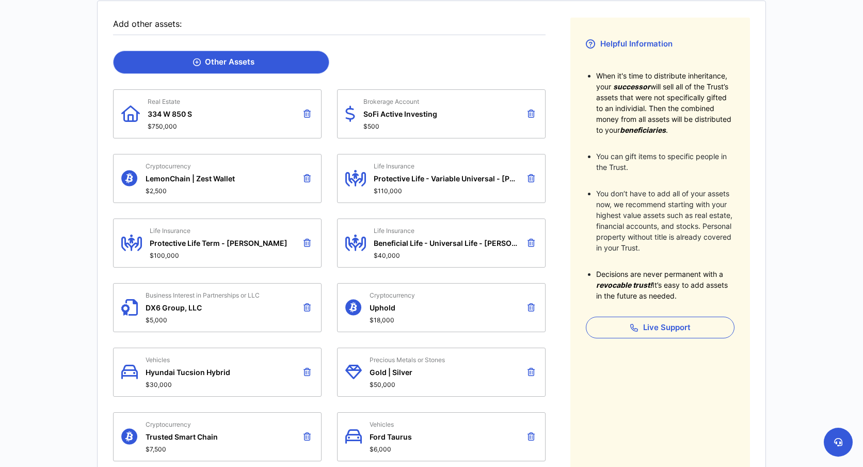
click at [284, 62] on link "Other Assets" at bounding box center [221, 62] width 216 height 23
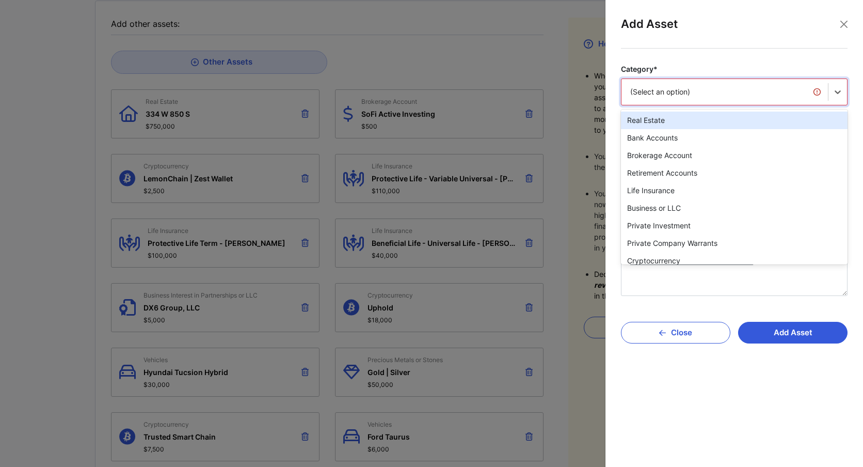
click at [698, 89] on div "(Select an option)" at bounding box center [724, 92] width 189 height 10
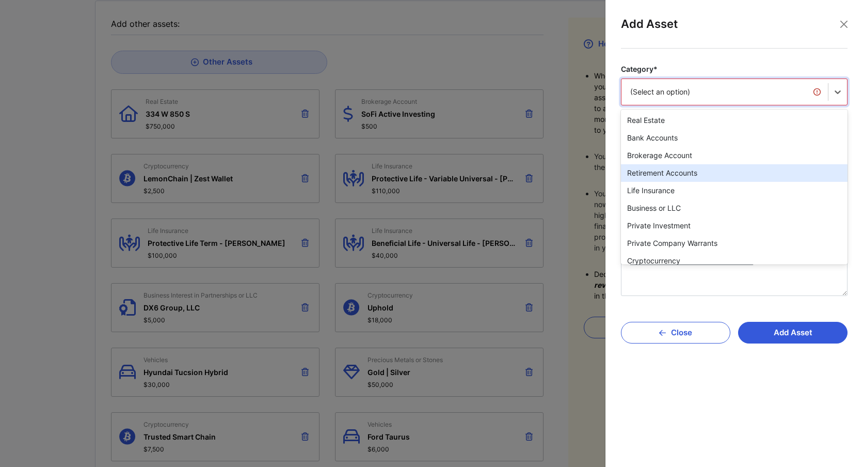
click at [683, 176] on div "Retirement Accounts" at bounding box center [734, 173] width 227 height 18
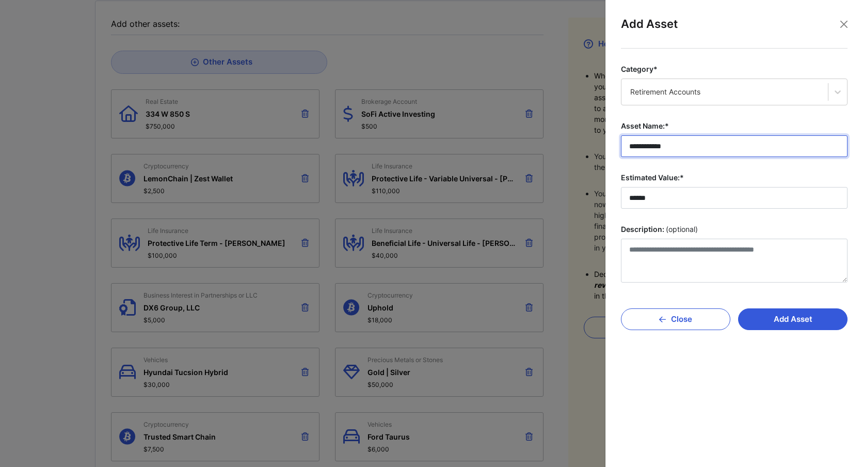
drag, startPoint x: 686, startPoint y: 145, endPoint x: 608, endPoint y: 145, distance: 78.0
click at [608, 145] on div "**********" at bounding box center [734, 233] width 258 height 467
type input "**********"
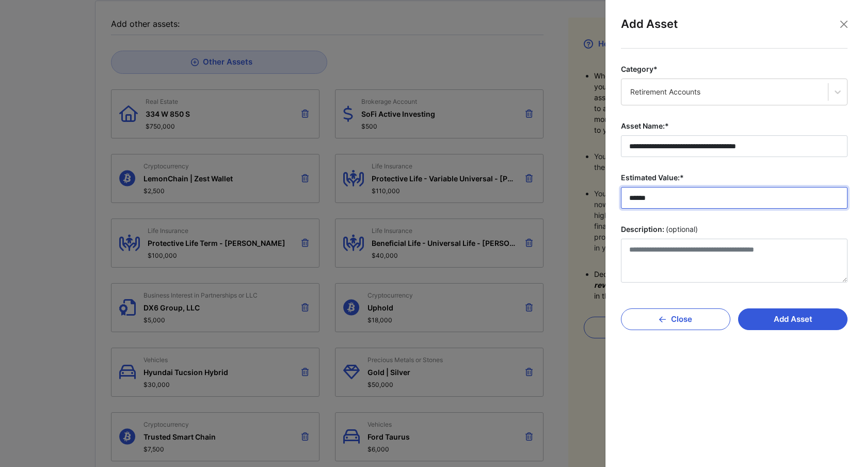
drag, startPoint x: 664, startPoint y: 198, endPoint x: 606, endPoint y: 198, distance: 57.8
click at [606, 198] on div "**********" at bounding box center [734, 233] width 258 height 467
type input "*******"
click at [791, 317] on button "Add Asset" at bounding box center [792, 319] width 109 height 22
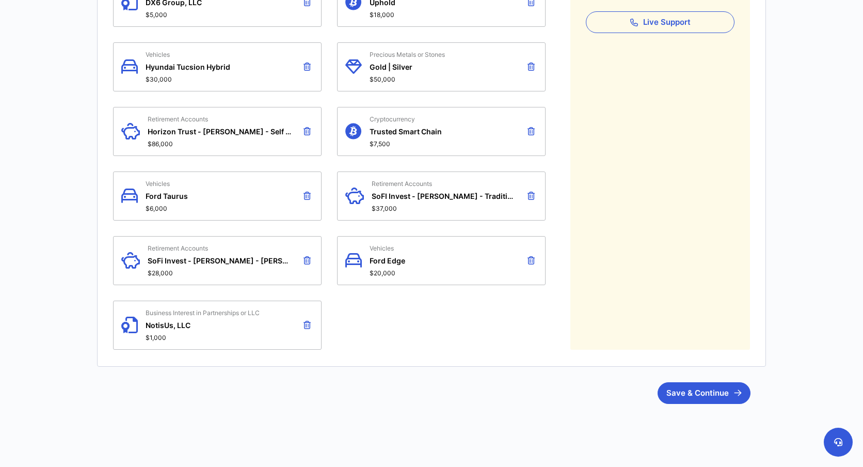
scroll to position [487, 0]
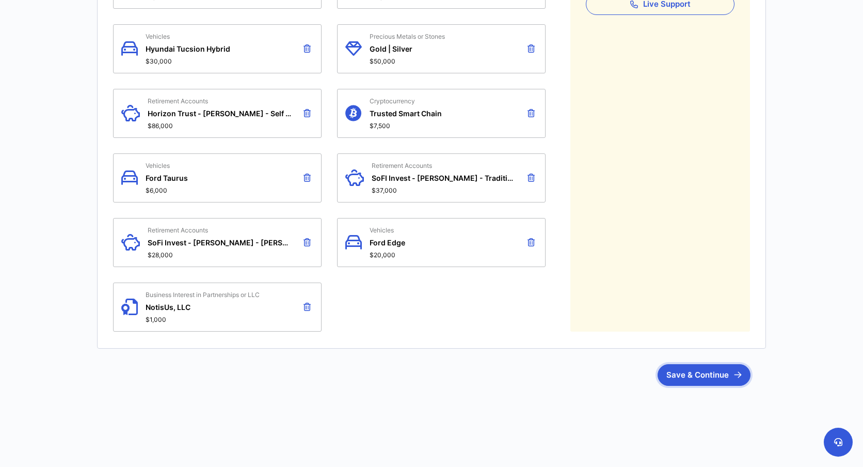
click at [713, 376] on button "Save & Continue" at bounding box center [704, 375] width 93 height 22
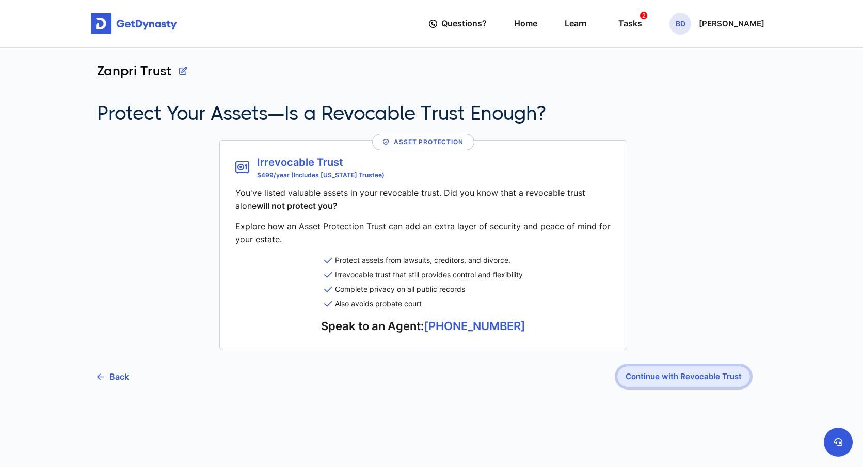
click at [706, 377] on button "Continue with Revocable Trust" at bounding box center [684, 377] width 134 height 22
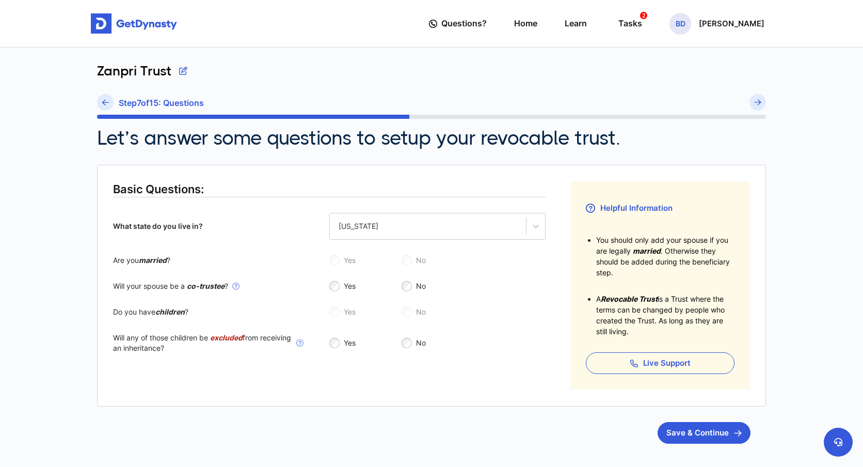
click at [335, 259] on div "Yes No" at bounding box center [437, 260] width 216 height 10
click at [695, 433] on button "Save & Continue" at bounding box center [704, 433] width 93 height 22
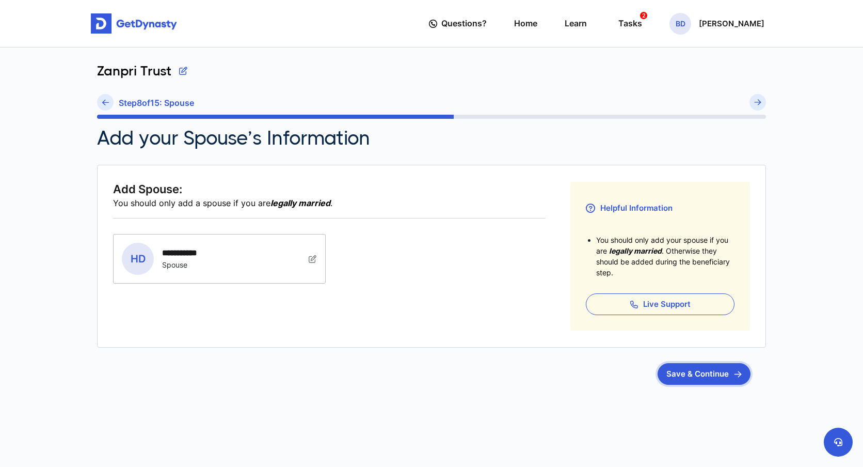
click at [722, 373] on button "Save & Continue" at bounding box center [704, 374] width 93 height 22
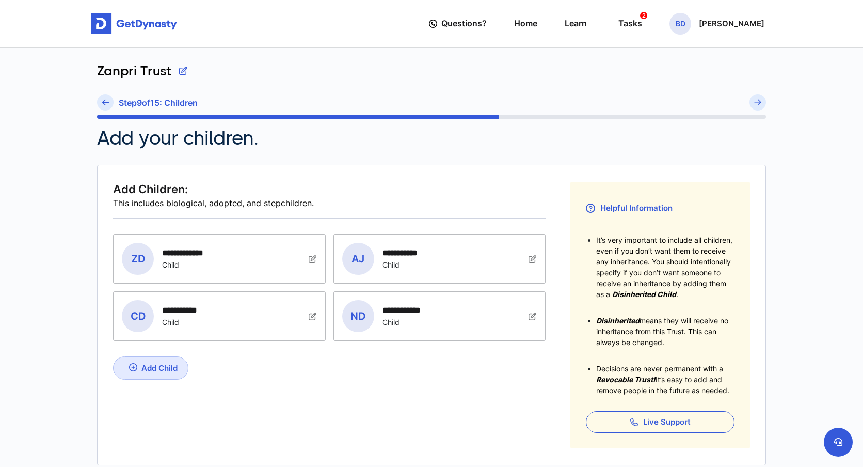
click at [225, 261] on div "**********" at bounding box center [207, 259] width 171 height 32
click at [311, 256] on img at bounding box center [313, 259] width 8 height 8
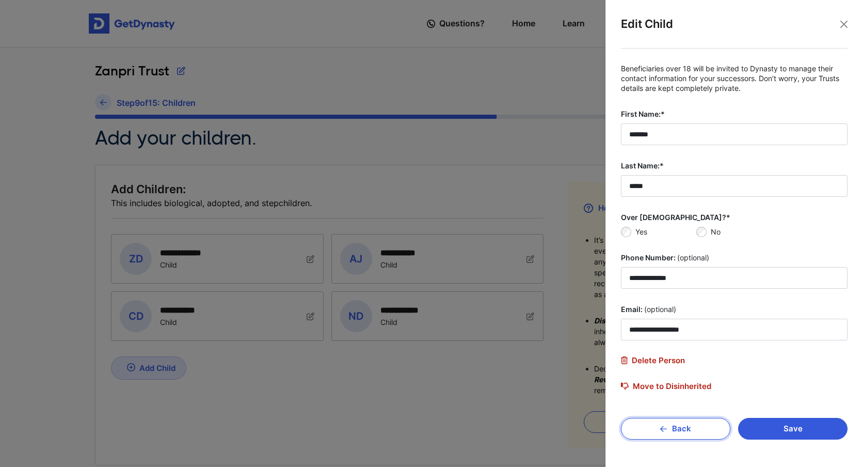
click at [698, 431] on button "Back" at bounding box center [675, 429] width 109 height 22
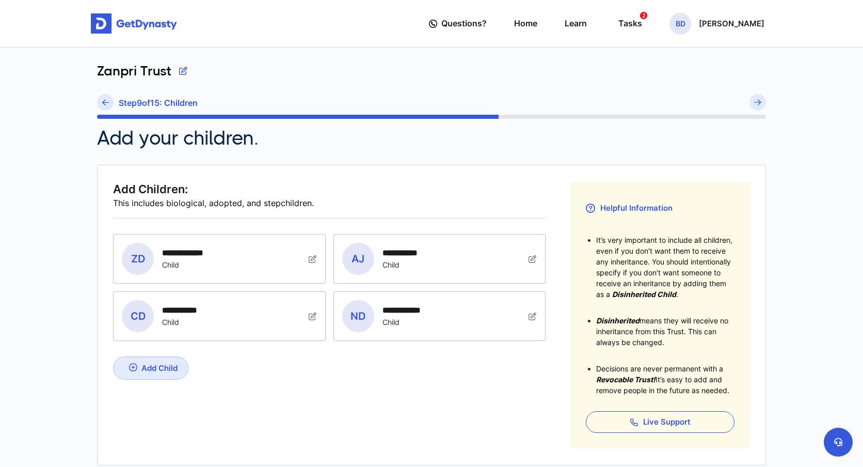
click at [317, 260] on img at bounding box center [313, 259] width 8 height 8
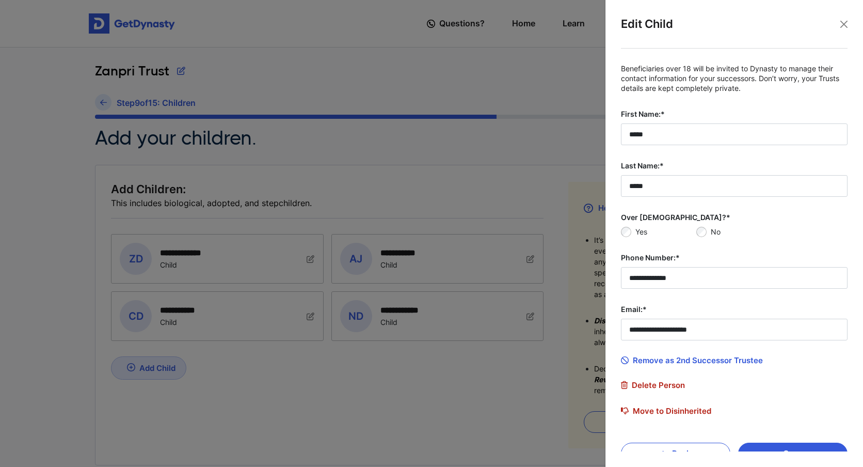
scroll to position [21, 0]
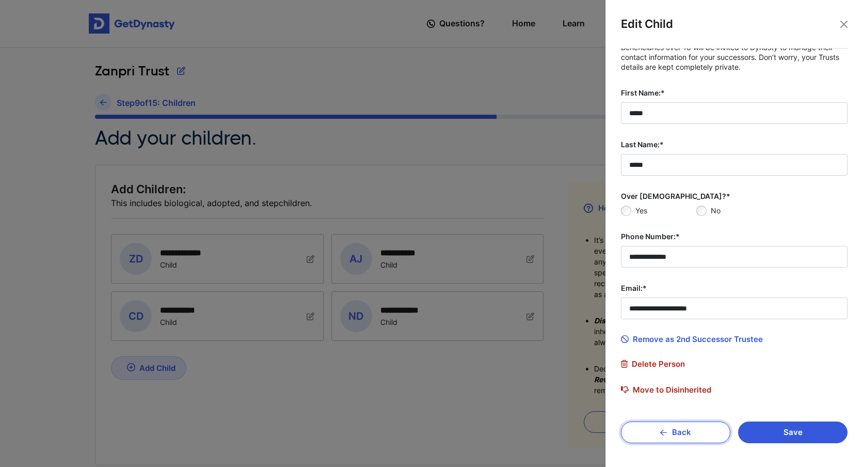
click at [683, 436] on button "Back" at bounding box center [675, 432] width 109 height 22
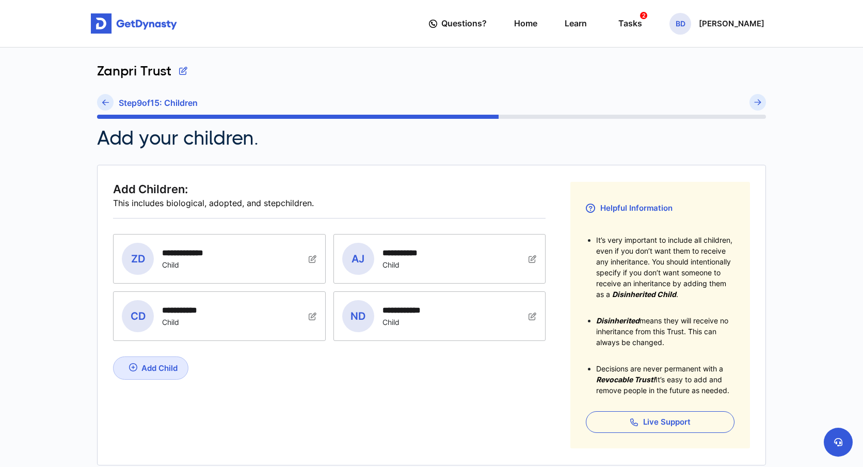
click at [310, 263] on img at bounding box center [313, 259] width 8 height 8
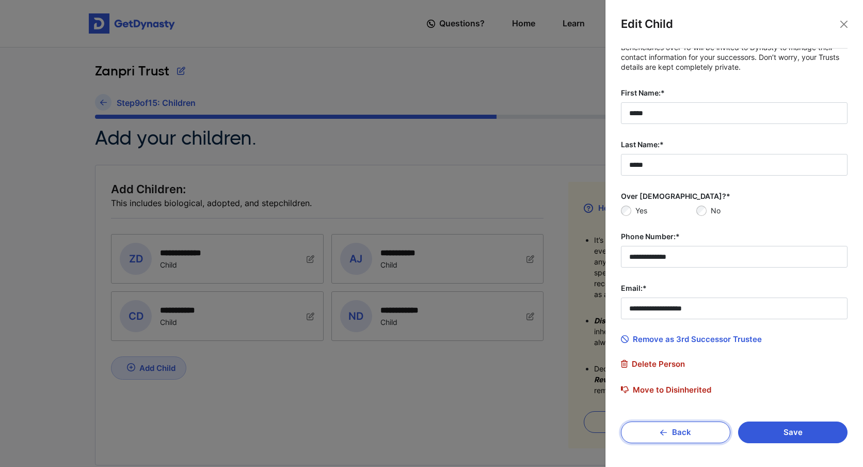
click at [665, 435] on icon "button" at bounding box center [663, 433] width 7 height 8
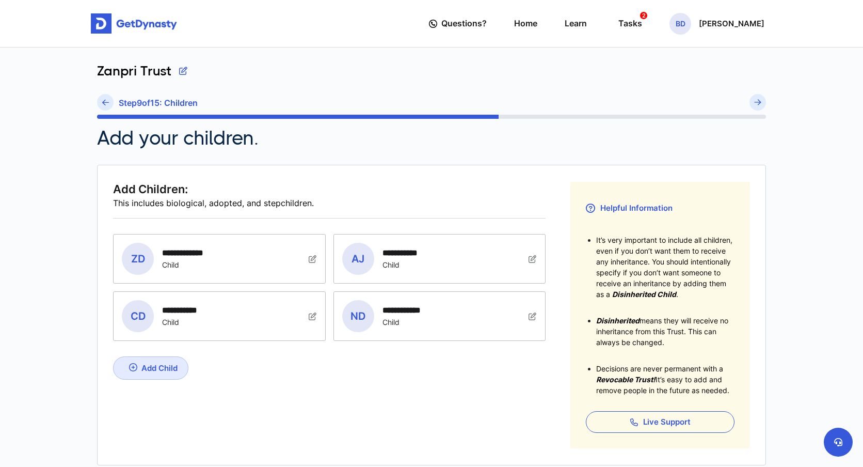
click at [317, 263] on img at bounding box center [313, 259] width 8 height 8
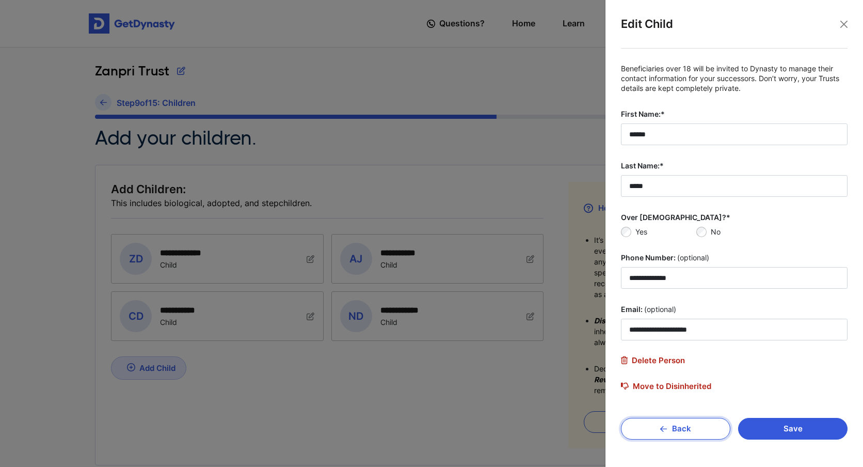
click at [685, 428] on button "Back" at bounding box center [675, 429] width 109 height 22
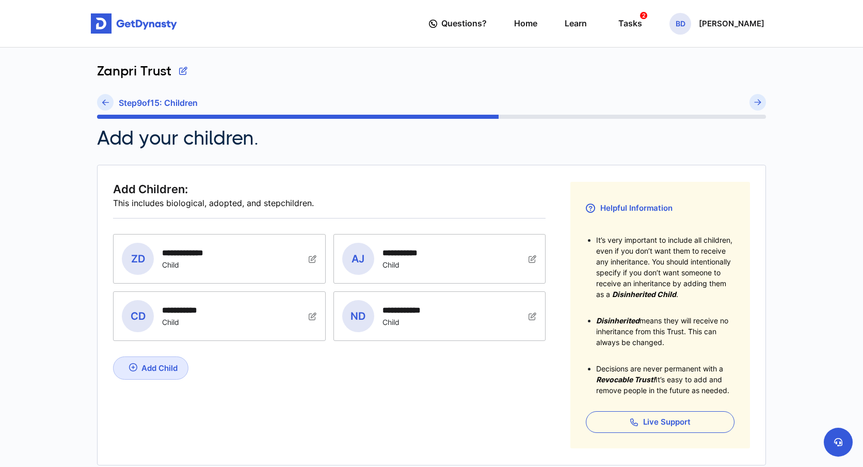
scroll to position [122, 0]
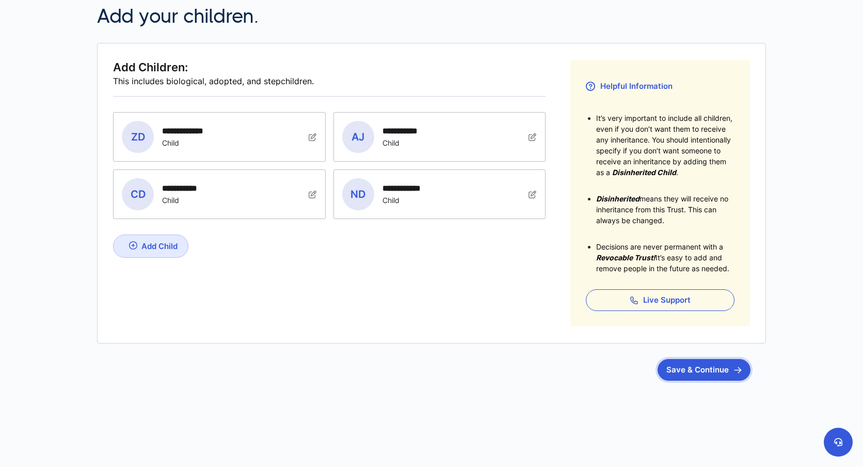
click at [701, 369] on button "Save & Continue" at bounding box center [704, 370] width 93 height 22
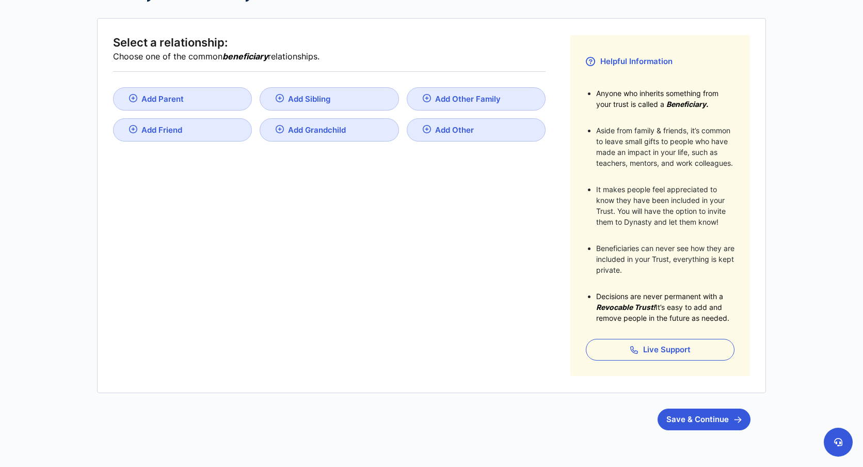
scroll to position [196, 0]
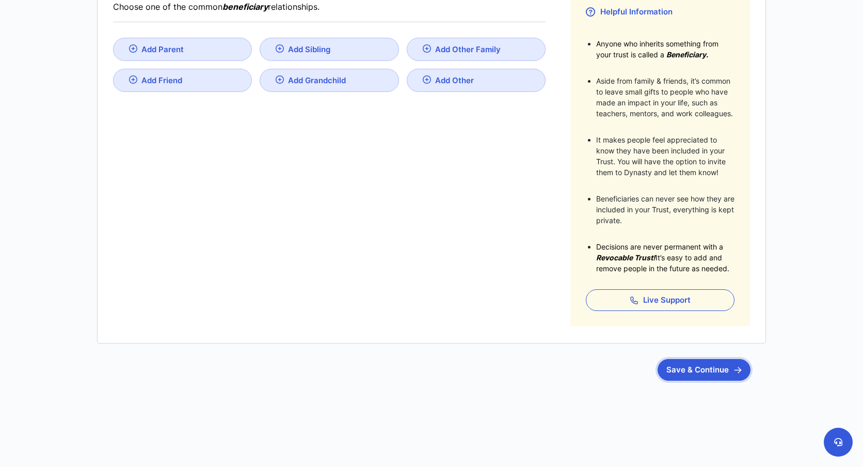
click at [700, 369] on button "Save & Continue" at bounding box center [704, 370] width 93 height 22
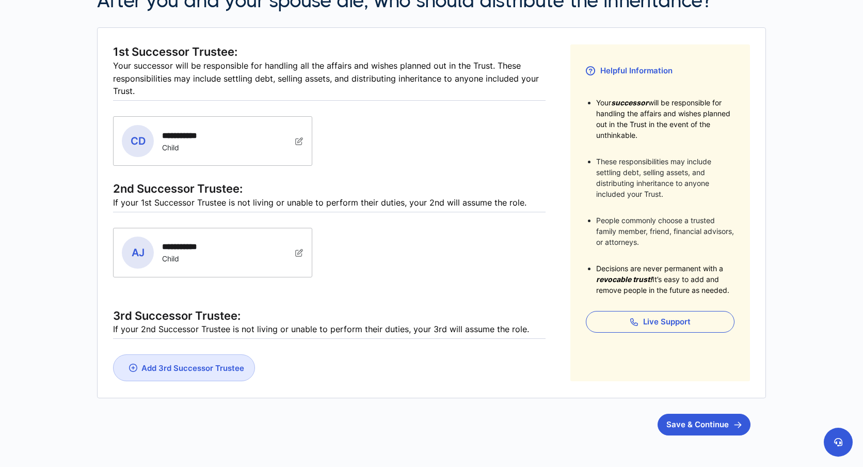
scroll to position [192, 0]
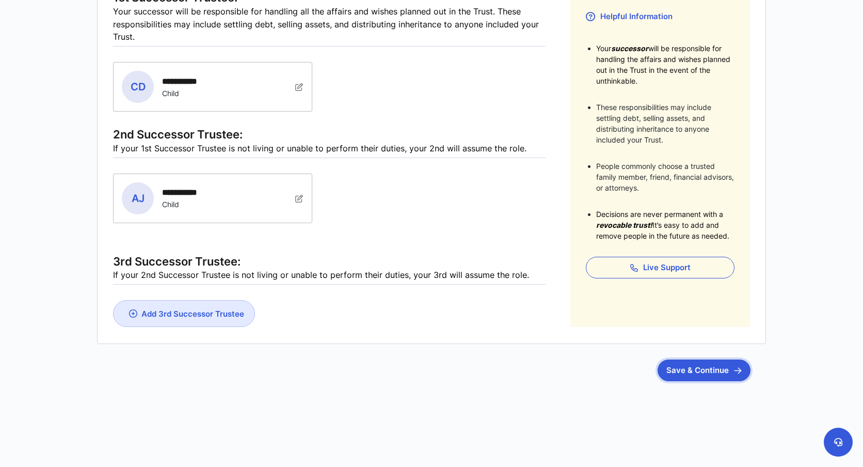
click at [718, 372] on button "Save & Continue" at bounding box center [704, 370] width 93 height 22
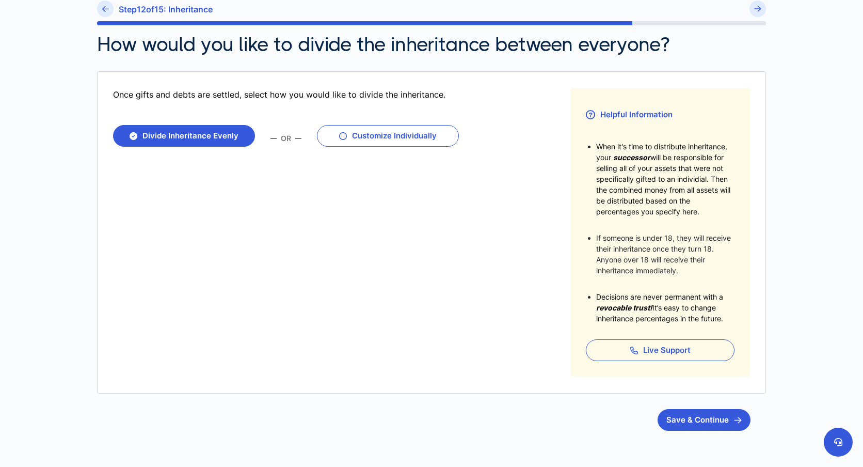
scroll to position [97, 0]
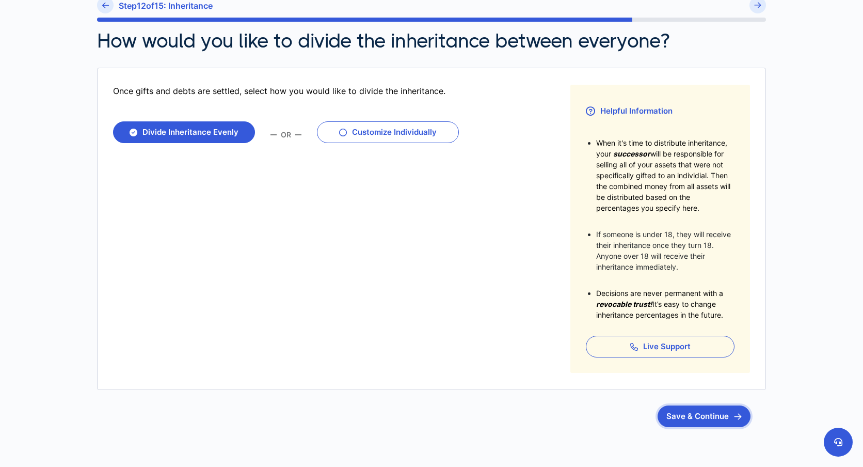
click at [708, 421] on button "Save & Continue" at bounding box center [704, 416] width 93 height 22
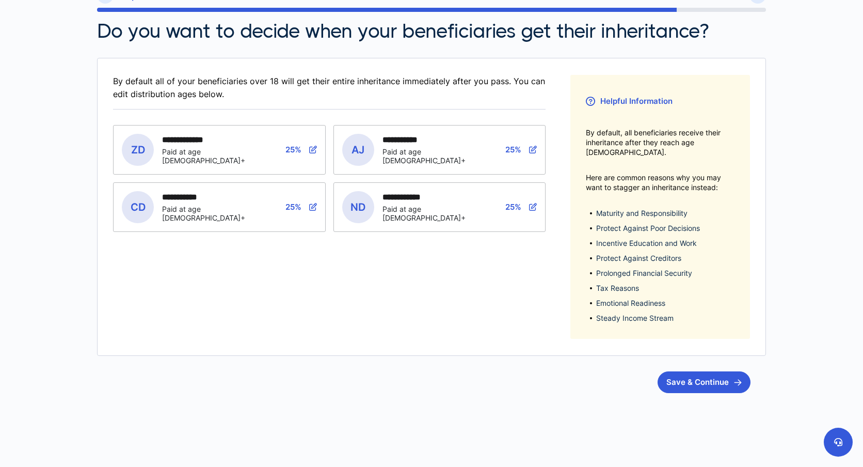
scroll to position [109, 0]
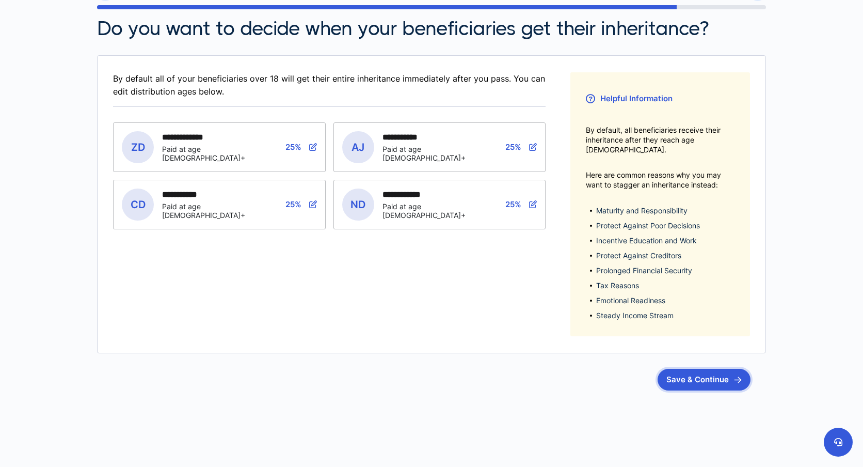
click at [729, 369] on button "Save & Continue" at bounding box center [704, 380] width 93 height 22
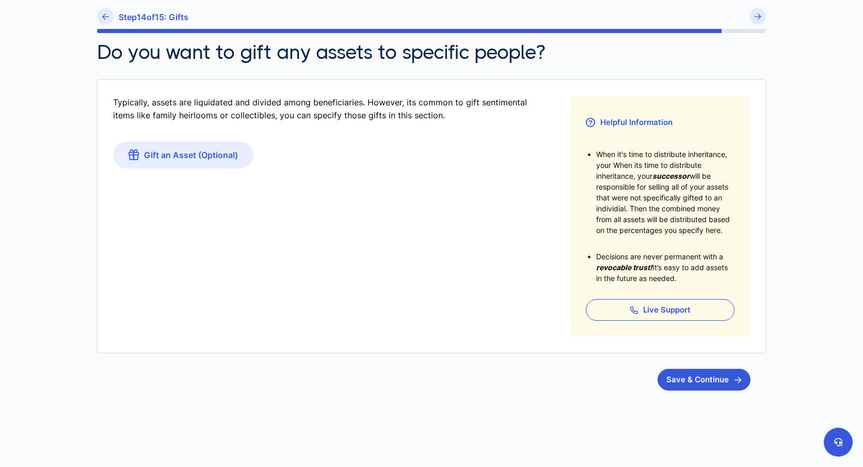
scroll to position [96, 0]
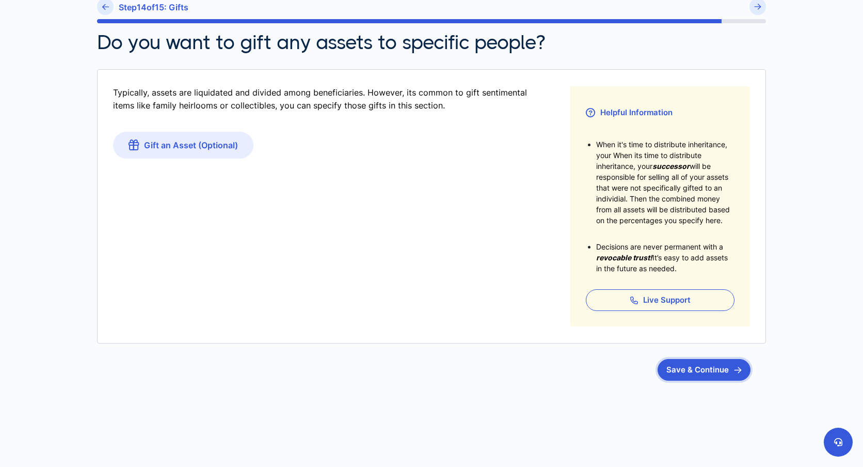
click at [688, 372] on button "Save & Continue" at bounding box center [704, 370] width 93 height 22
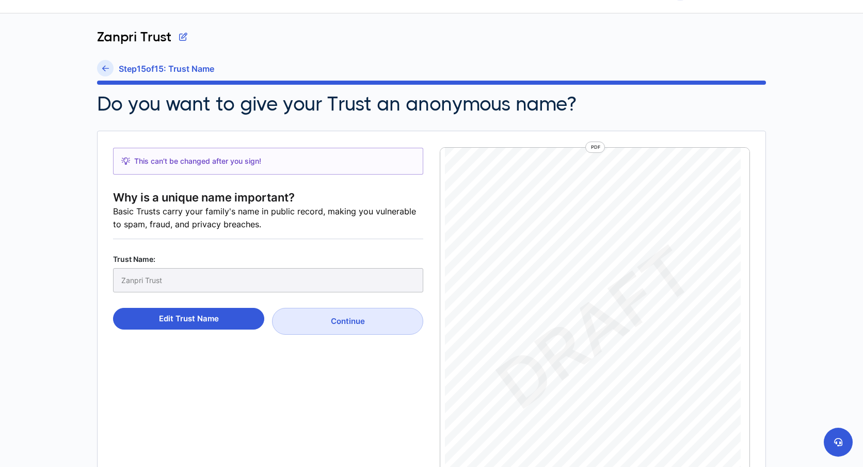
scroll to position [55, 0]
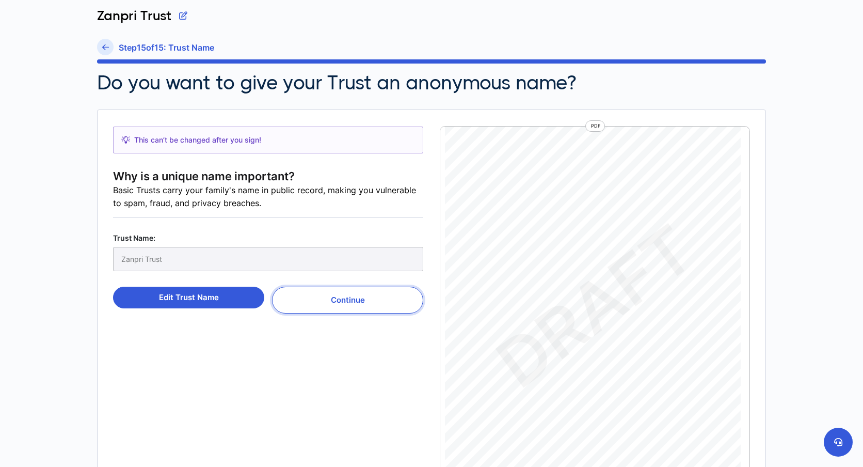
click at [345, 300] on button "Continue" at bounding box center [347, 300] width 151 height 27
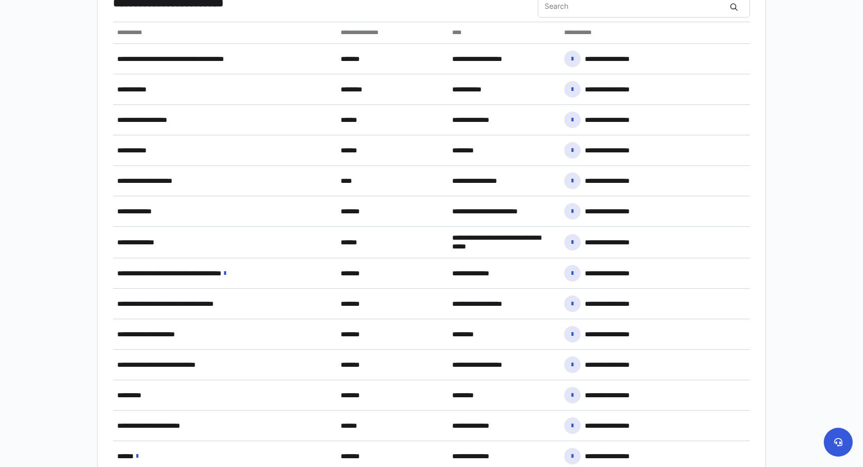
scroll to position [783, 0]
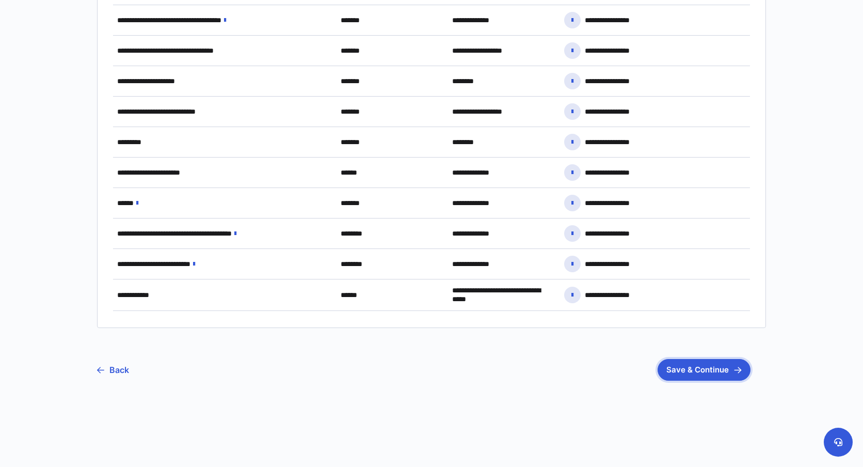
click at [724, 369] on button "Save & Continue" at bounding box center [704, 370] width 93 height 22
